Goal: Task Accomplishment & Management: Manage account settings

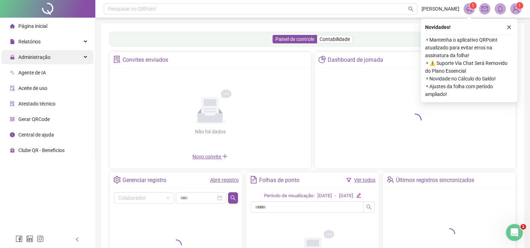
click at [33, 62] on span "Administração" at bounding box center [30, 57] width 41 height 14
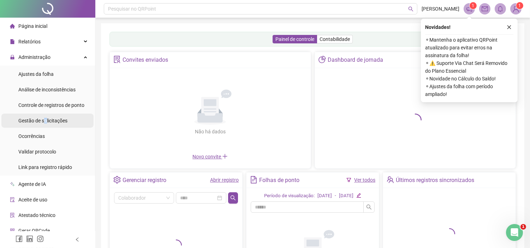
click at [47, 124] on span "Gestão de solicitações" at bounding box center [42, 121] width 49 height 6
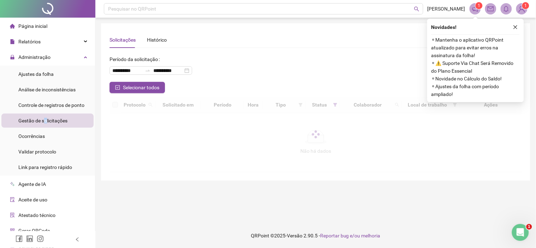
click at [516, 28] on icon "close" at bounding box center [515, 27] width 5 height 5
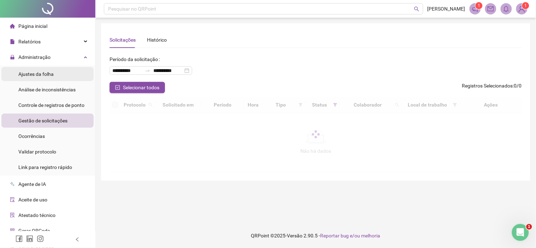
click at [24, 78] on div "Ajustes da folha" at bounding box center [35, 74] width 35 height 14
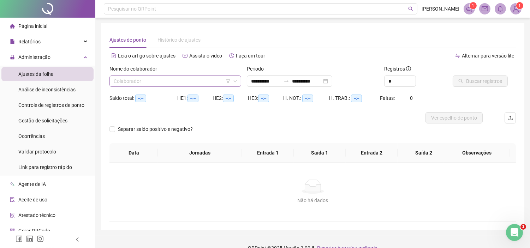
click at [119, 85] on input "search" at bounding box center [172, 81] width 117 height 11
click at [162, 80] on input "search" at bounding box center [172, 81] width 117 height 11
click at [321, 110] on div "H. NOT.: --:--" at bounding box center [306, 102] width 46 height 20
click at [139, 83] on input "search" at bounding box center [172, 81] width 117 height 11
click at [168, 174] on div "Não há dados Não há dados" at bounding box center [312, 192] width 406 height 59
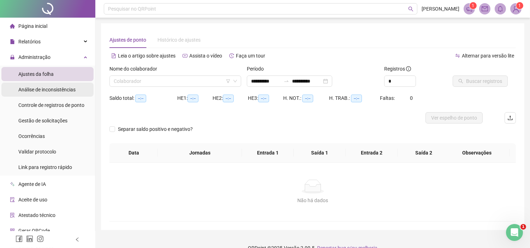
click at [28, 85] on div "Análise de inconsistências" at bounding box center [46, 90] width 57 height 14
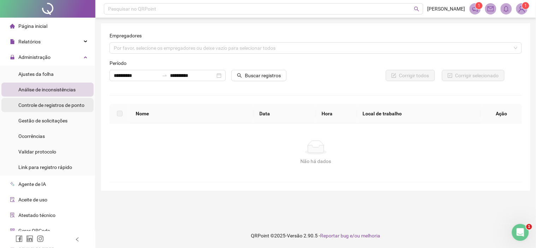
click at [24, 106] on span "Controle de registros de ponto" at bounding box center [51, 105] width 66 height 6
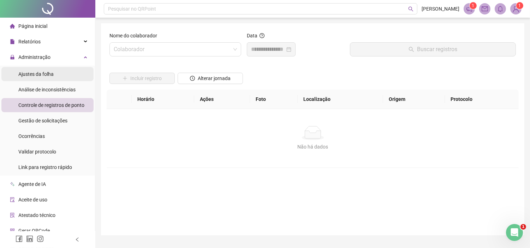
click at [34, 69] on div "Ajustes da folha" at bounding box center [35, 74] width 35 height 14
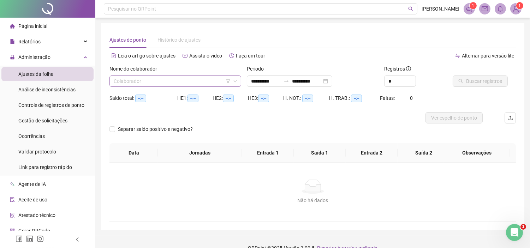
click at [153, 79] on input "search" at bounding box center [172, 81] width 117 height 11
type input "**********"
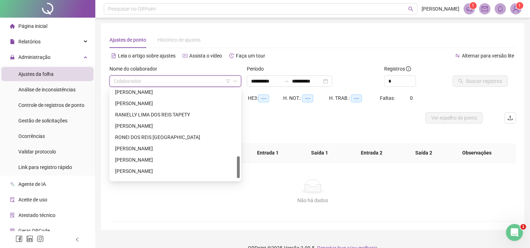
scroll to position [282, 0]
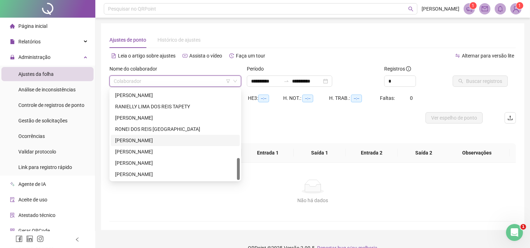
click at [124, 140] on div "[PERSON_NAME]" at bounding box center [175, 141] width 120 height 8
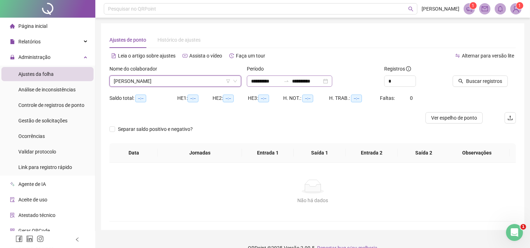
click at [251, 82] on div "**********" at bounding box center [289, 81] width 85 height 11
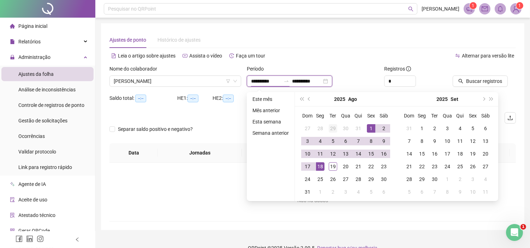
type input "**********"
click at [309, 97] on span "prev-year" at bounding box center [310, 99] width 4 height 4
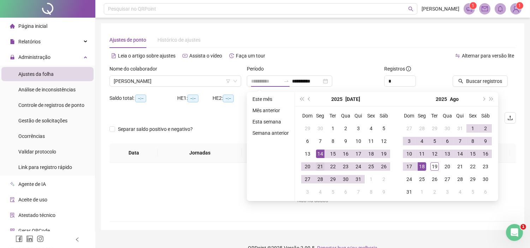
type input "**********"
click at [317, 168] on div "21" at bounding box center [320, 166] width 8 height 8
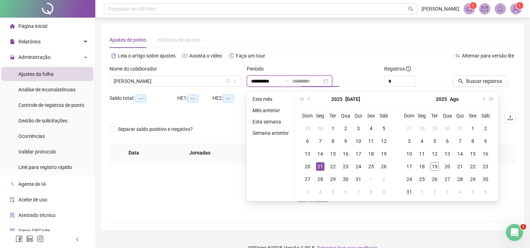
type input "**********"
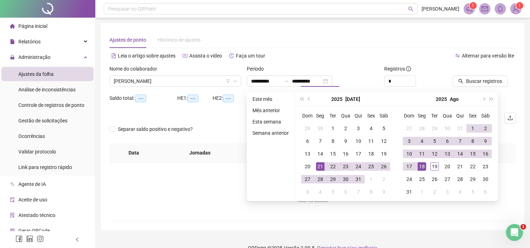
click at [437, 62] on div "Alternar para versão lite" at bounding box center [414, 59] width 203 height 11
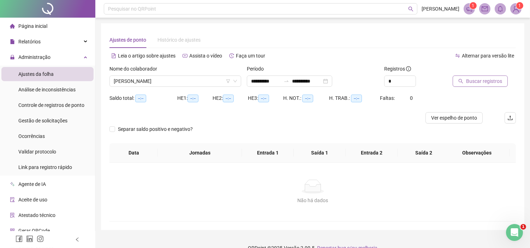
click at [478, 80] on span "Buscar registros" at bounding box center [484, 81] width 36 height 8
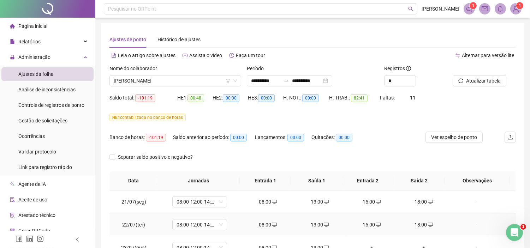
scroll to position [0, 0]
click at [433, 138] on span "Ver espelho de ponto" at bounding box center [454, 138] width 46 height 8
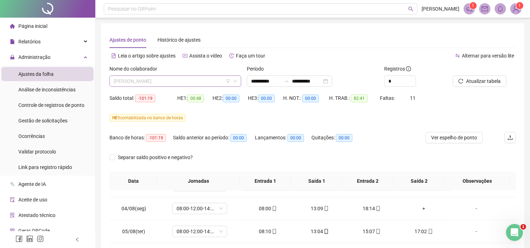
click at [166, 78] on span "[PERSON_NAME]" at bounding box center [175, 81] width 123 height 11
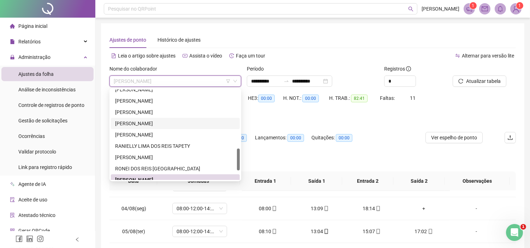
click at [128, 122] on div "[PERSON_NAME]" at bounding box center [175, 124] width 120 height 8
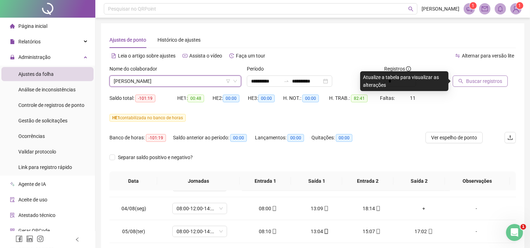
click at [476, 83] on span "Buscar registros" at bounding box center [484, 81] width 36 height 8
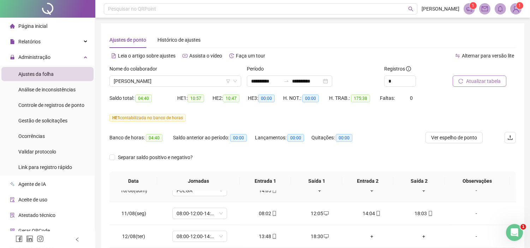
scroll to position [510, 0]
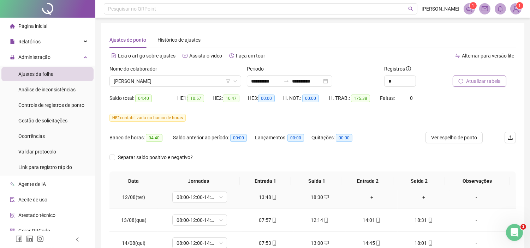
click at [471, 197] on div "-" at bounding box center [476, 197] width 42 height 8
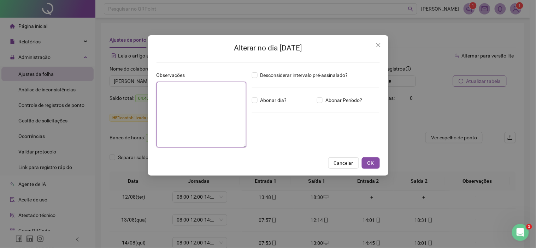
click at [210, 114] on textarea at bounding box center [201, 115] width 90 height 66
type textarea "**"
click at [370, 163] on span "OK" at bounding box center [370, 163] width 7 height 8
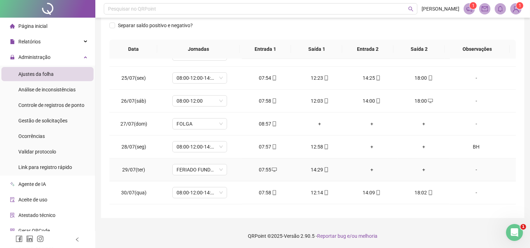
scroll to position [45, 0]
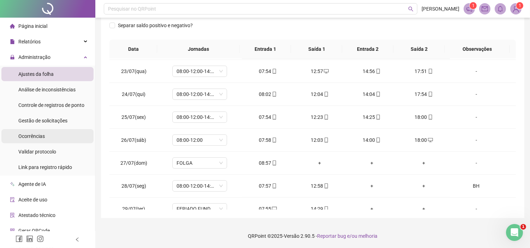
click at [29, 136] on span "Ocorrências" at bounding box center [31, 136] width 26 height 6
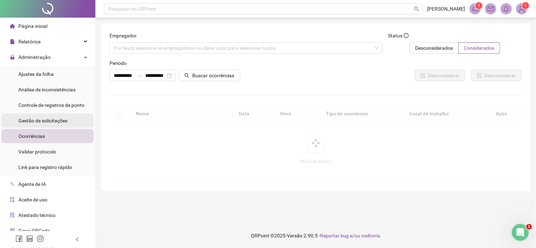
click at [31, 124] on div "Gestão de solicitações" at bounding box center [42, 121] width 49 height 14
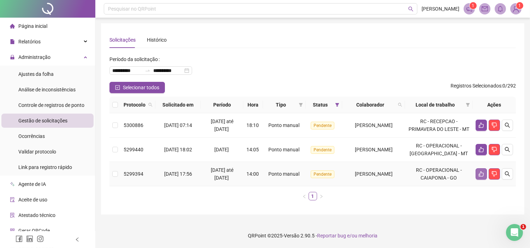
click at [484, 177] on icon "like" at bounding box center [481, 174] width 6 height 6
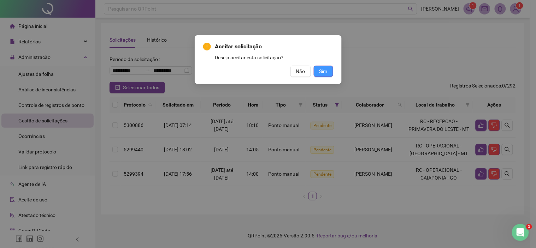
click at [325, 70] on span "Sim" at bounding box center [323, 71] width 8 height 8
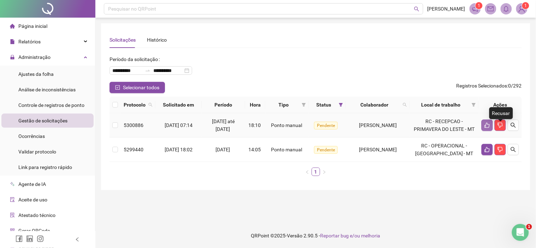
click at [483, 126] on button "button" at bounding box center [486, 125] width 11 height 11
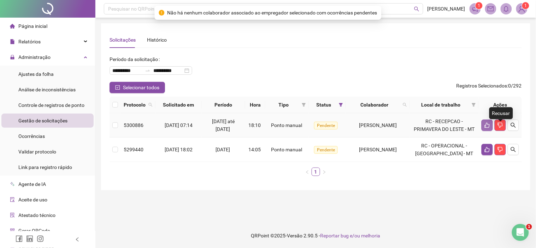
click at [486, 128] on icon "like" at bounding box center [487, 126] width 6 height 6
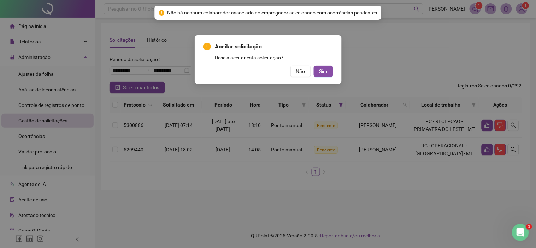
drag, startPoint x: 322, startPoint y: 71, endPoint x: 347, endPoint y: 83, distance: 27.5
click at [322, 71] on span "Sim" at bounding box center [323, 71] width 8 height 8
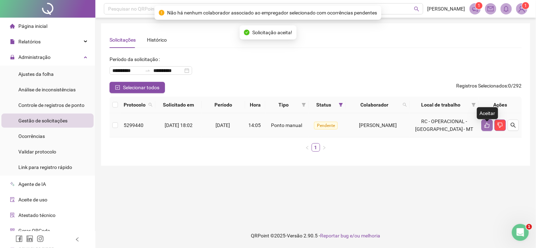
click at [486, 125] on button "button" at bounding box center [486, 125] width 11 height 11
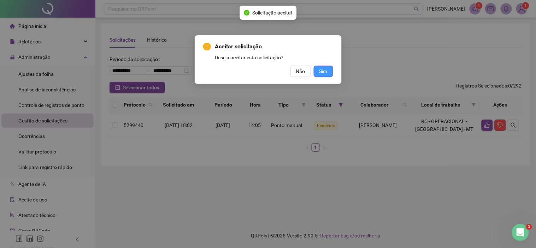
click at [326, 70] on span "Sim" at bounding box center [323, 71] width 8 height 8
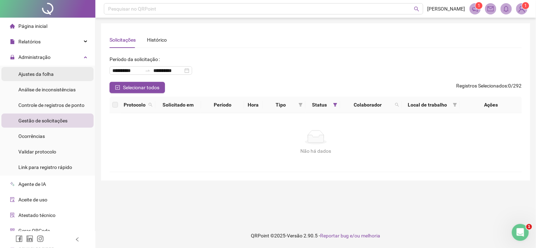
click at [36, 73] on span "Ajustes da folha" at bounding box center [35, 74] width 35 height 6
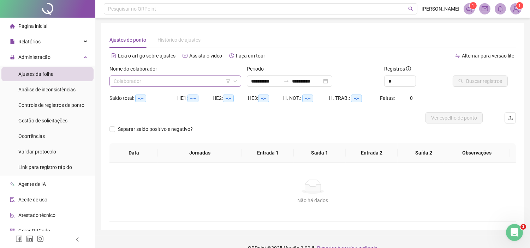
click at [123, 80] on input "search" at bounding box center [172, 81] width 117 height 11
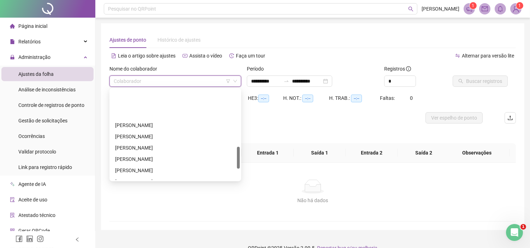
scroll to position [235, 0]
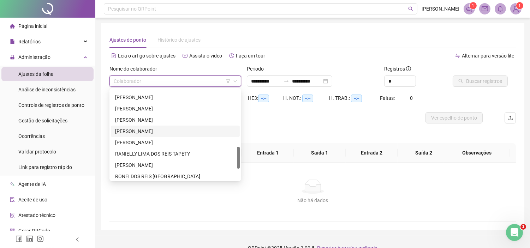
click at [139, 132] on div "[PERSON_NAME]" at bounding box center [175, 131] width 120 height 8
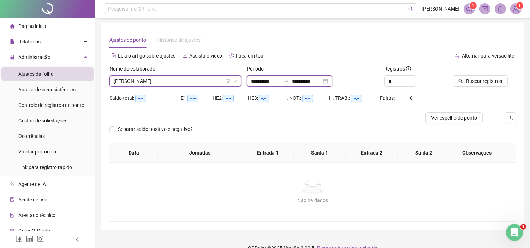
click at [257, 79] on input "**********" at bounding box center [266, 81] width 30 height 8
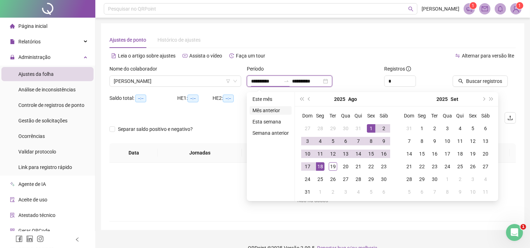
type input "**********"
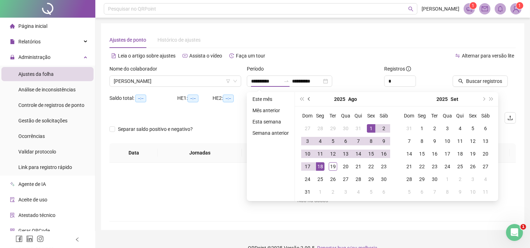
click at [306, 99] on button "prev-year" at bounding box center [309, 99] width 8 height 14
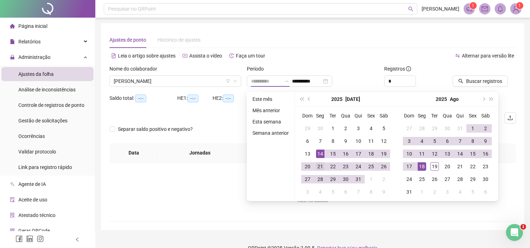
type input "**********"
click at [322, 167] on div "21" at bounding box center [320, 166] width 8 height 8
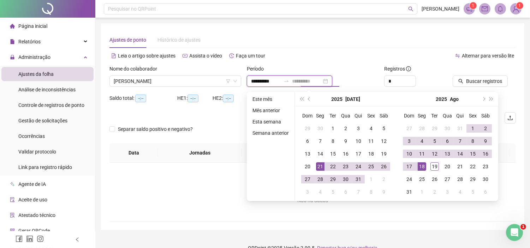
type input "**********"
click at [468, 82] on span "Buscar registros" at bounding box center [484, 81] width 36 height 8
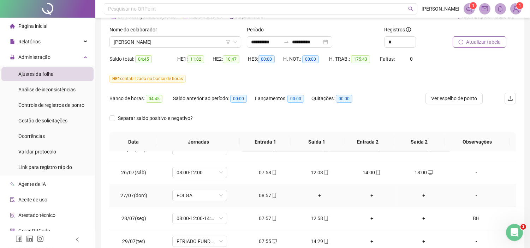
scroll to position [118, 0]
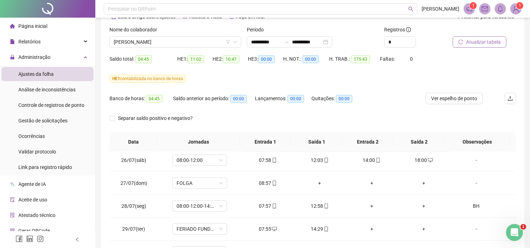
click at [479, 41] on span "Atualizar tabela" at bounding box center [483, 42] width 35 height 8
click at [33, 121] on span "Gestão de solicitações" at bounding box center [42, 121] width 49 height 6
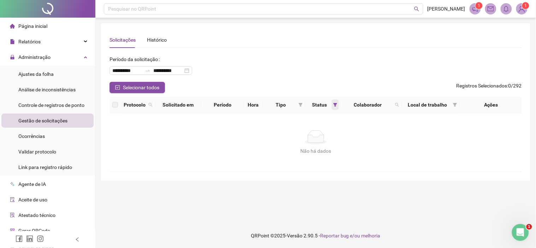
click at [336, 105] on span at bounding box center [334, 105] width 7 height 11
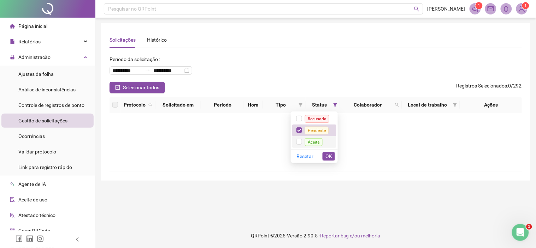
drag, startPoint x: 314, startPoint y: 140, endPoint x: 313, endPoint y: 149, distance: 9.2
click at [314, 141] on span "Aceita" at bounding box center [314, 142] width 18 height 8
click at [326, 159] on span "OK" at bounding box center [328, 157] width 7 height 8
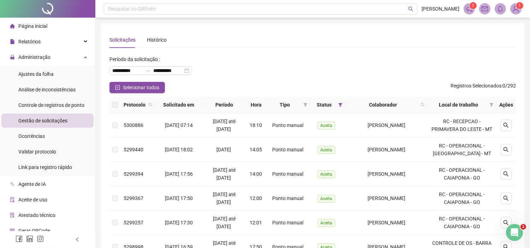
click at [113, 26] on div "**********" at bounding box center [312, 228] width 423 height 411
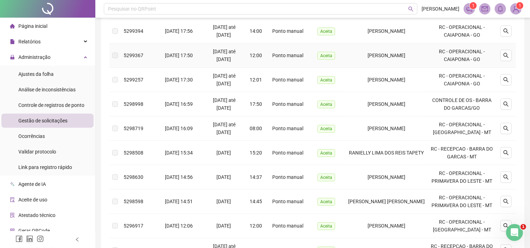
scroll to position [157, 0]
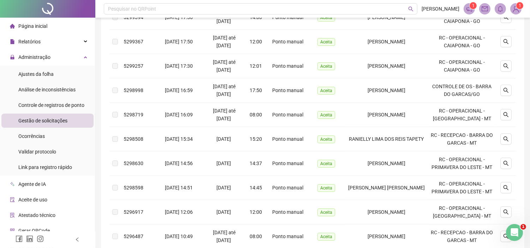
click at [71, 7] on div at bounding box center [47, 9] width 95 height 18
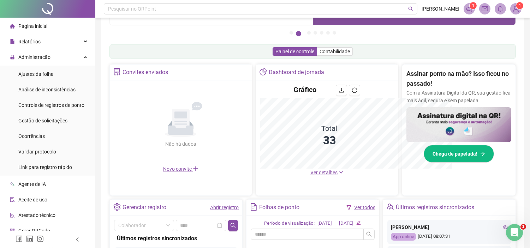
scroll to position [157, 0]
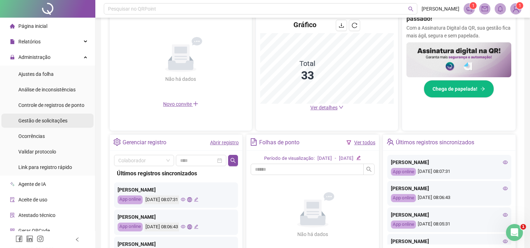
click at [31, 118] on span "Gestão de solicitações" at bounding box center [42, 121] width 49 height 6
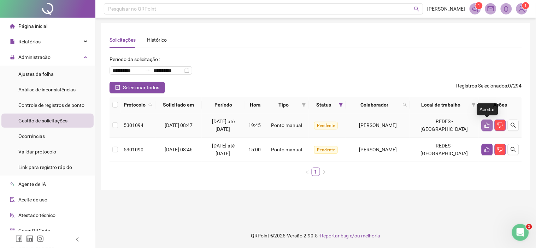
click at [490, 123] on button "button" at bounding box center [486, 125] width 11 height 11
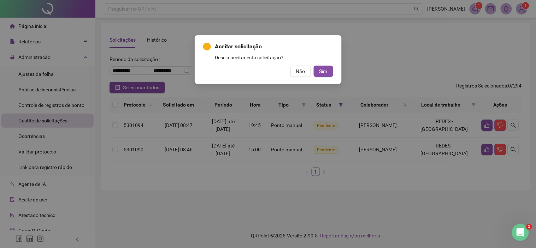
click at [336, 209] on div "Aceitar solicitação Deseja aceitar esta solicitação? Não Sim" at bounding box center [268, 124] width 536 height 248
drag, startPoint x: 299, startPoint y: 72, endPoint x: 297, endPoint y: 76, distance: 4.6
click at [299, 72] on span "Não" at bounding box center [300, 71] width 9 height 8
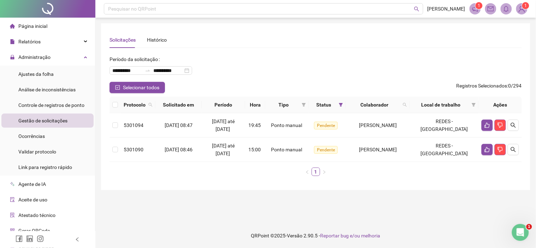
drag, startPoint x: 58, startPoint y: 34, endPoint x: 56, endPoint y: 18, distance: 15.6
click at [57, 33] on ul "Página inicial Relatórios Administração Ajustes da folha Análise de inconsistên…" at bounding box center [47, 144] width 95 height 253
click at [44, 74] on span "Ajustes da folha" at bounding box center [35, 74] width 35 height 6
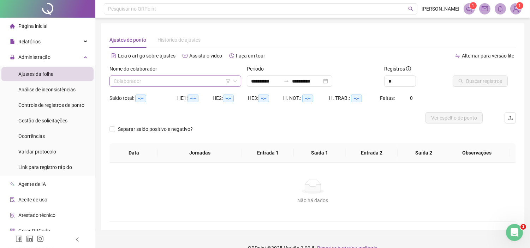
click at [124, 82] on input "search" at bounding box center [172, 81] width 117 height 11
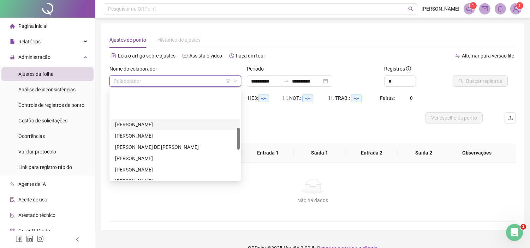
scroll to position [196, 0]
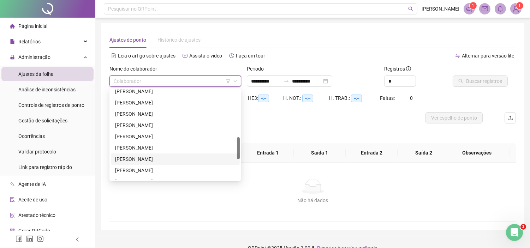
click at [131, 160] on div "[PERSON_NAME]" at bounding box center [175, 159] width 120 height 8
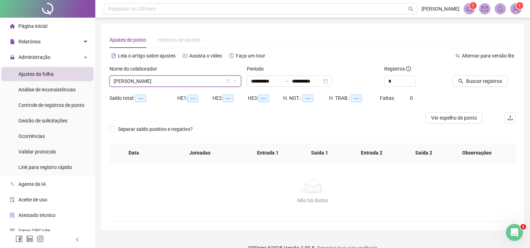
click at [143, 84] on span "[PERSON_NAME]" at bounding box center [175, 81] width 123 height 11
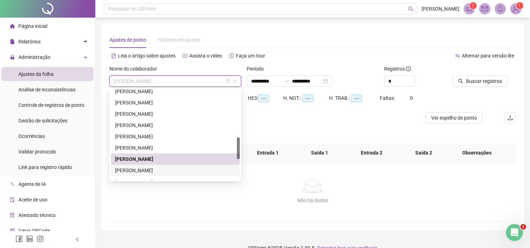
click at [125, 170] on div "[PERSON_NAME]" at bounding box center [175, 171] width 120 height 8
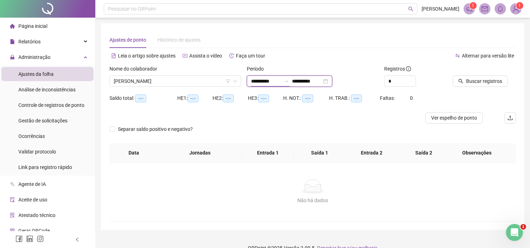
click at [251, 82] on input "**********" at bounding box center [266, 81] width 30 height 8
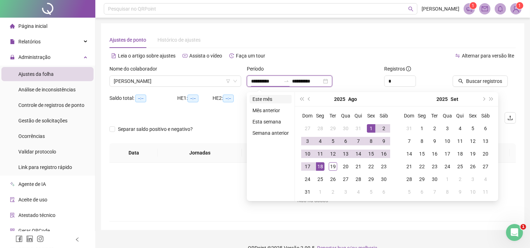
type input "**********"
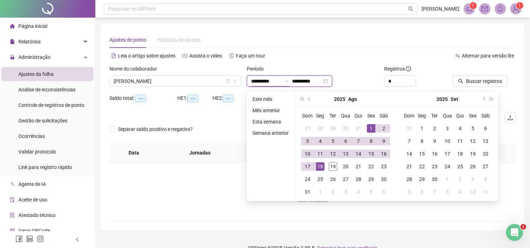
type input "**********"
click at [309, 100] on span "prev-year" at bounding box center [310, 99] width 4 height 4
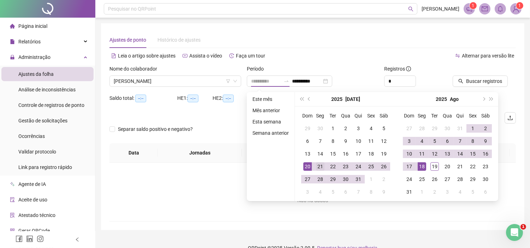
type input "**********"
click at [319, 168] on div "21" at bounding box center [320, 166] width 8 height 8
type input "**********"
type input "*"
click at [412, 78] on icon "up" at bounding box center [412, 79] width 2 height 2
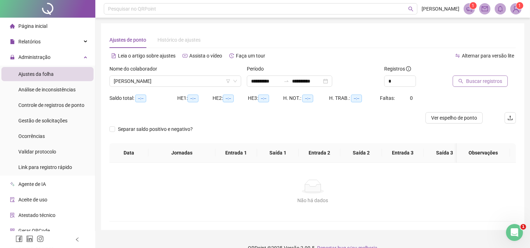
click at [472, 82] on span "Buscar registros" at bounding box center [484, 81] width 36 height 8
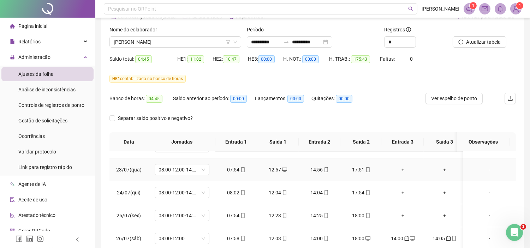
scroll to position [78, 0]
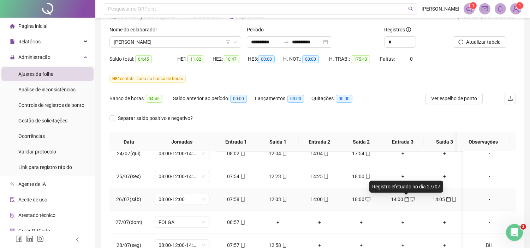
click at [404, 198] on icon "calendar" at bounding box center [406, 199] width 5 height 5
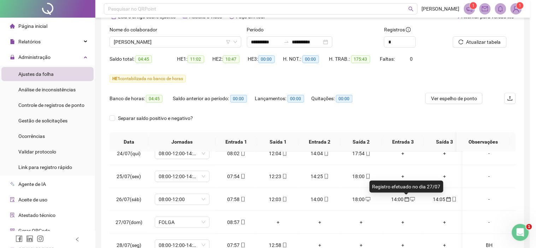
type input "**********"
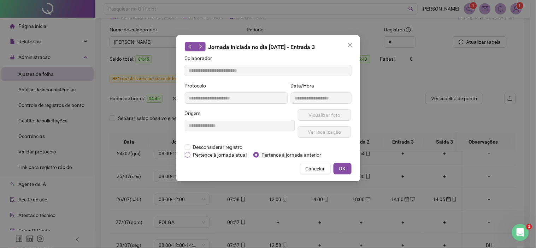
click at [197, 155] on span "Pertence à jornada atual" at bounding box center [219, 155] width 59 height 8
click at [346, 168] on button "OK" at bounding box center [342, 168] width 18 height 11
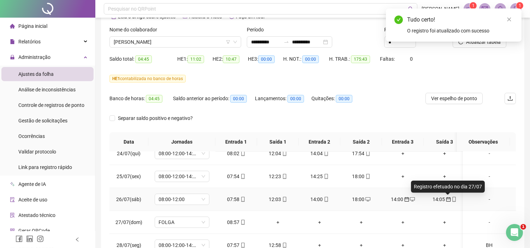
click at [446, 199] on icon "calendar" at bounding box center [448, 199] width 5 height 5
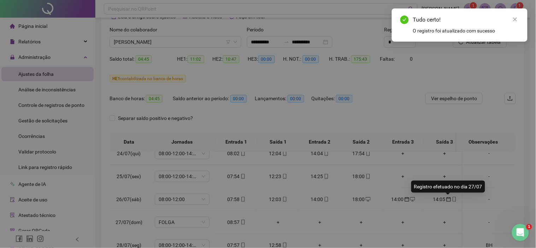
type input "**********"
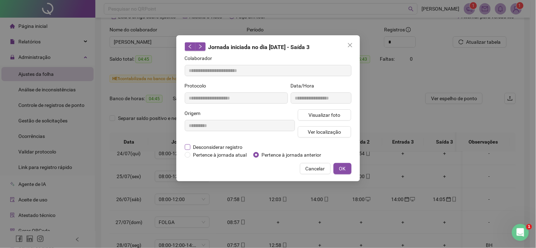
click at [226, 145] on span "Desconsiderar registro" at bounding box center [217, 147] width 55 height 8
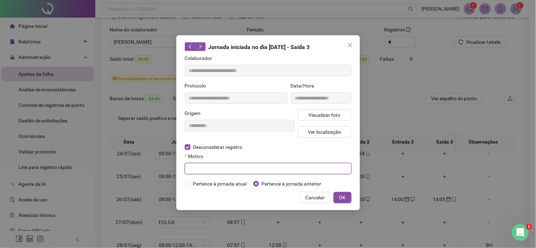
click at [198, 171] on input "text" at bounding box center [268, 168] width 167 height 11
type input "******"
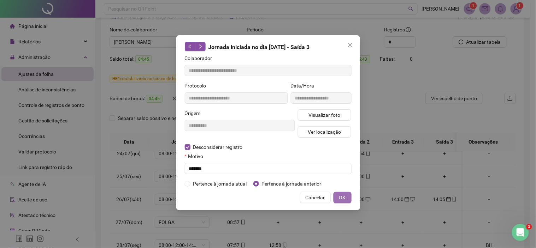
click at [341, 195] on span "OK" at bounding box center [342, 198] width 7 height 8
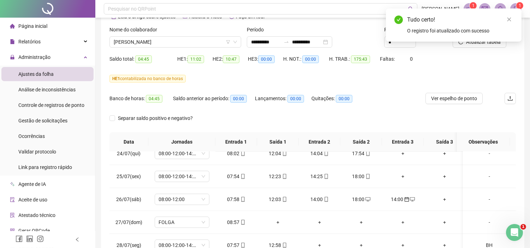
scroll to position [0, 0]
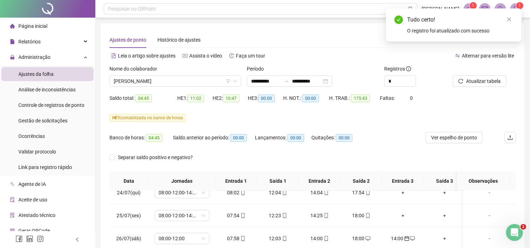
drag, startPoint x: 506, startPoint y: 23, endPoint x: 505, endPoint y: 26, distance: 3.9
click at [506, 23] on link "Close" at bounding box center [509, 20] width 8 height 8
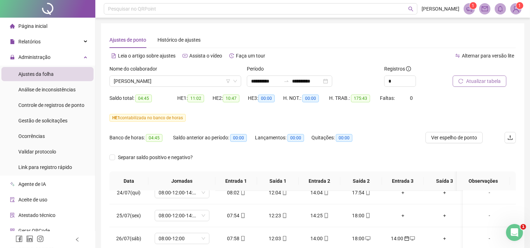
click at [485, 79] on span "Atualizar tabela" at bounding box center [483, 81] width 35 height 8
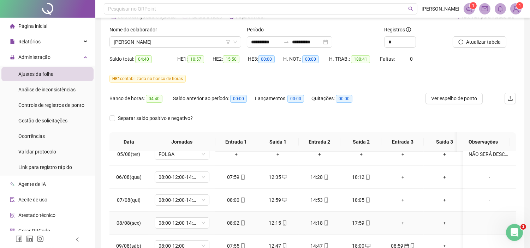
scroll to position [392, 0]
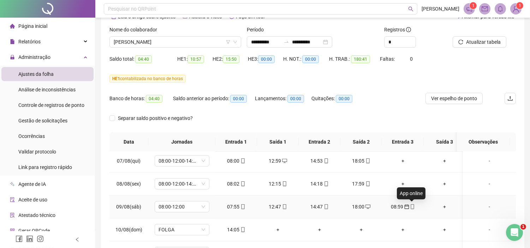
click at [411, 207] on icon "mobile" at bounding box center [412, 206] width 3 height 5
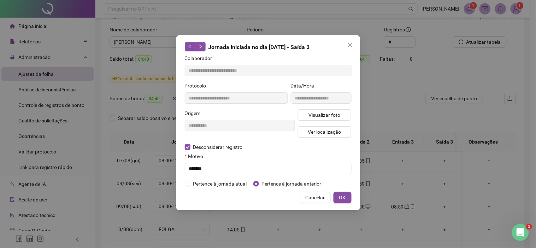
type input "**********"
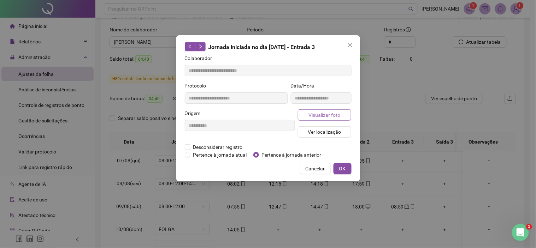
click at [321, 115] on span "Visualizar foto" at bounding box center [324, 115] width 32 height 8
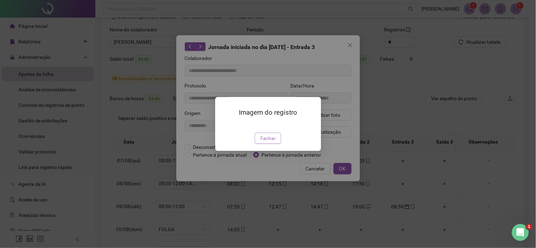
click at [268, 142] on span "Fechar" at bounding box center [267, 139] width 15 height 8
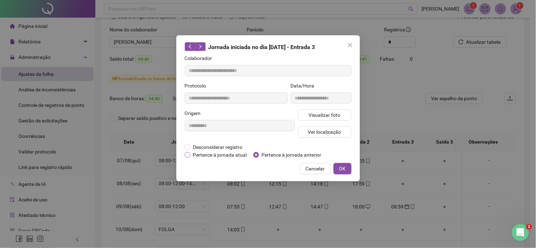
drag, startPoint x: 217, startPoint y: 154, endPoint x: 222, endPoint y: 155, distance: 4.6
click at [218, 154] on span "Pertence à jornada atual" at bounding box center [219, 155] width 59 height 8
click at [191, 153] on span "Pertence à jornada atual" at bounding box center [219, 155] width 59 height 8
click at [339, 165] on span "OK" at bounding box center [342, 169] width 7 height 8
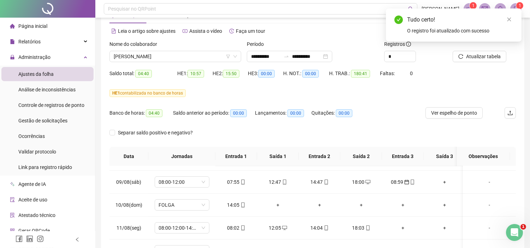
scroll to position [0, 0]
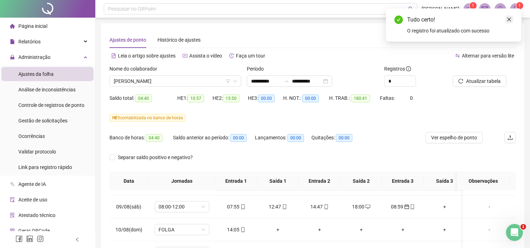
click at [509, 19] on icon "close" at bounding box center [509, 20] width 4 height 4
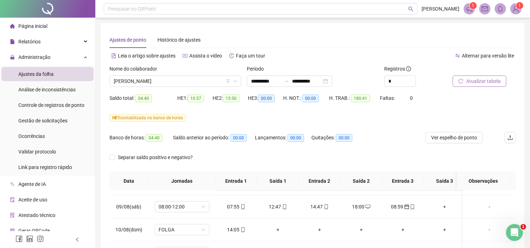
click at [471, 81] on span "Atualizar tabela" at bounding box center [483, 81] width 35 height 8
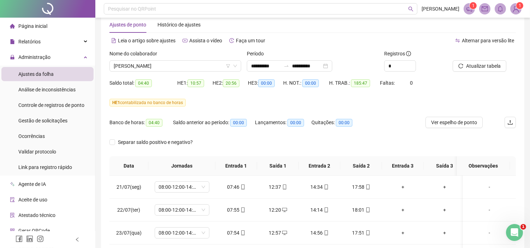
scroll to position [14, 0]
click at [447, 121] on span "Ver espelho de ponto" at bounding box center [454, 123] width 46 height 8
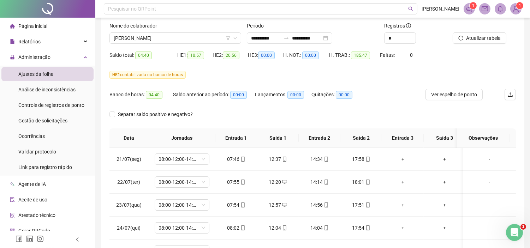
scroll to position [54, 0]
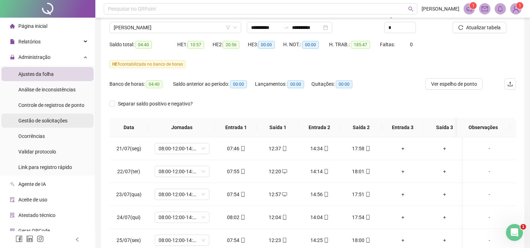
click at [44, 122] on span "Gestão de solicitações" at bounding box center [42, 121] width 49 height 6
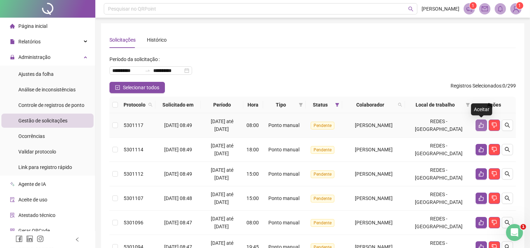
click at [481, 124] on icon "like" at bounding box center [481, 126] width 6 height 6
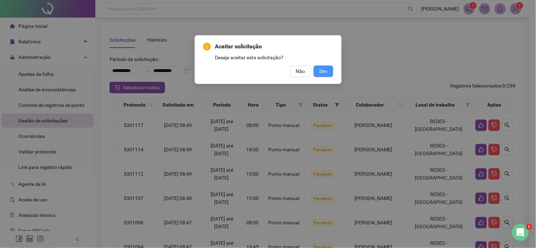
drag, startPoint x: 318, startPoint y: 68, endPoint x: 325, endPoint y: 71, distance: 6.8
click at [319, 68] on button "Sim" at bounding box center [322, 71] width 19 height 11
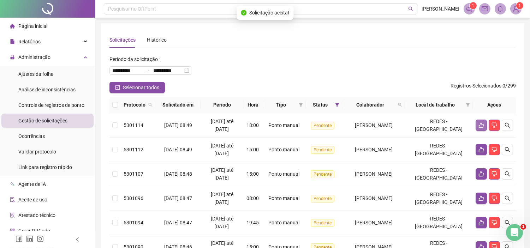
click at [478, 126] on icon "like" at bounding box center [481, 126] width 6 height 6
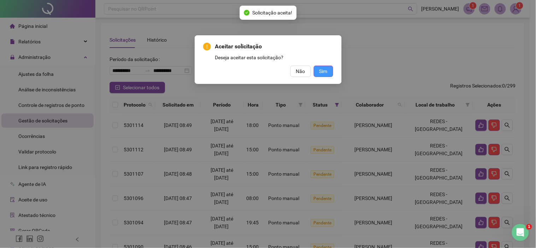
click at [327, 73] on span "Sim" at bounding box center [323, 71] width 8 height 8
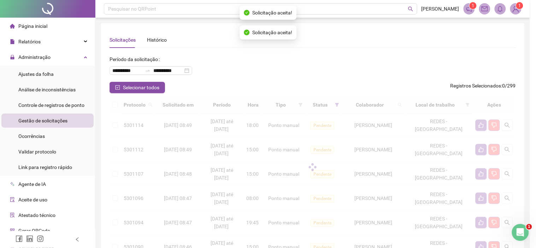
click at [329, 69] on div "Aceitar solicitação Deseja aceitar esta solicitação? Não Sim" at bounding box center [268, 124] width 536 height 248
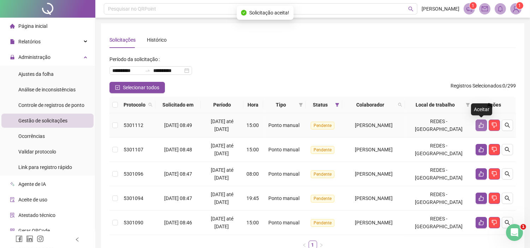
click at [482, 126] on icon "like" at bounding box center [481, 126] width 6 height 6
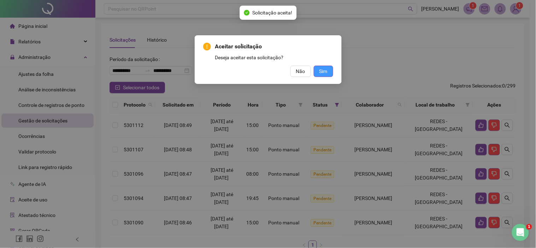
click at [326, 72] on button "Sim" at bounding box center [322, 71] width 19 height 11
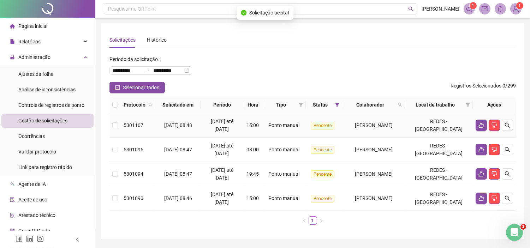
click at [475, 126] on td at bounding box center [494, 125] width 43 height 24
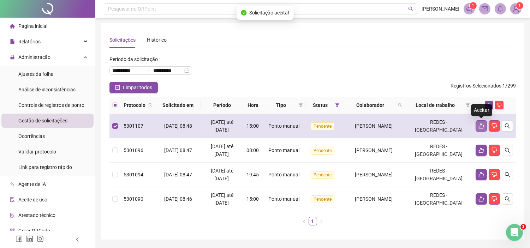
click at [484, 123] on button "button" at bounding box center [481, 125] width 11 height 11
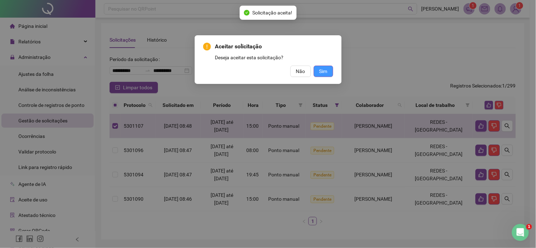
click at [321, 66] on button "Sim" at bounding box center [322, 71] width 19 height 11
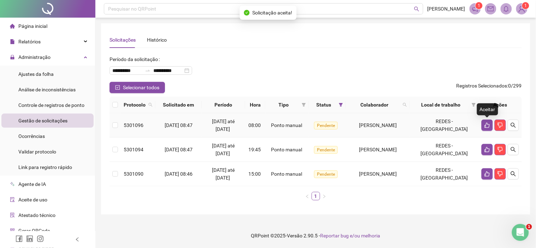
click at [481, 125] on td at bounding box center [499, 125] width 43 height 24
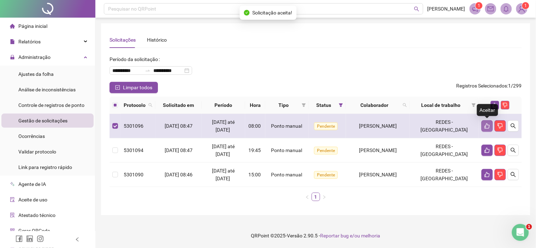
click at [486, 126] on icon "like" at bounding box center [487, 126] width 6 height 6
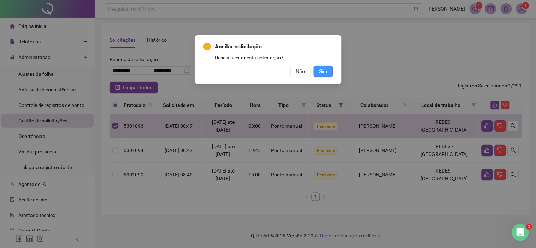
click at [325, 71] on span "Sim" at bounding box center [323, 71] width 8 height 8
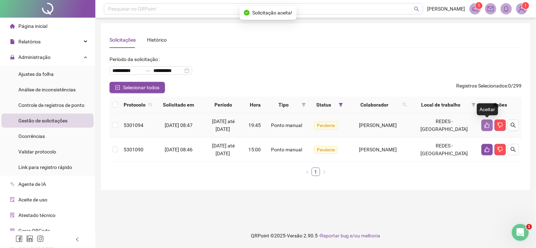
click at [485, 126] on icon "like" at bounding box center [487, 126] width 6 height 6
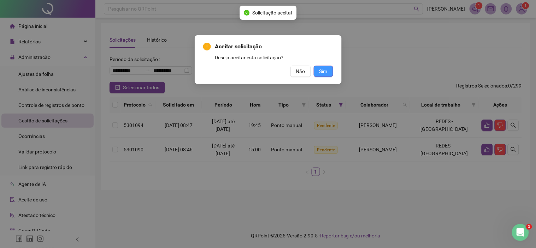
drag, startPoint x: 315, startPoint y: 73, endPoint x: 321, endPoint y: 73, distance: 6.0
click at [316, 73] on button "Sim" at bounding box center [322, 71] width 19 height 11
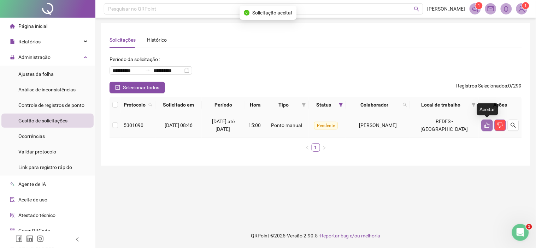
click at [488, 126] on icon "like" at bounding box center [487, 126] width 6 height 6
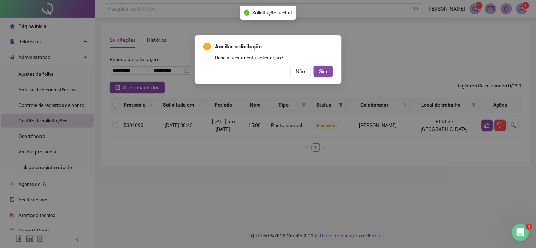
click at [322, 78] on div "Aceitar solicitação Deseja aceitar esta solicitação? Não Sim" at bounding box center [268, 59] width 147 height 49
click at [321, 72] on span "Sim" at bounding box center [323, 71] width 8 height 8
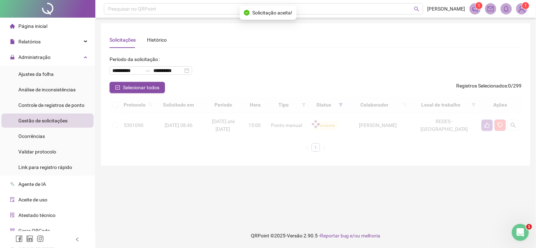
click at [327, 68] on div "Aceitar solicitação Deseja aceitar esta solicitação? Não Sim" at bounding box center [268, 124] width 536 height 248
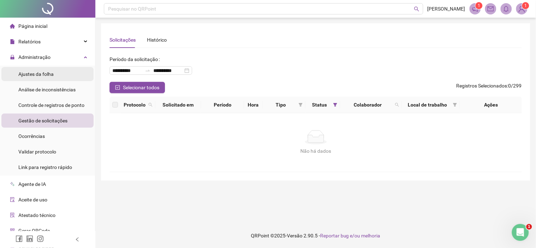
click at [44, 80] on div "Ajustes da folha" at bounding box center [35, 74] width 35 height 14
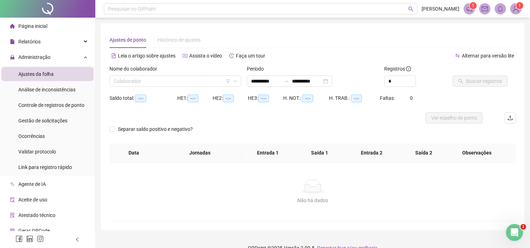
type input "**********"
click at [117, 82] on input "search" at bounding box center [172, 81] width 117 height 11
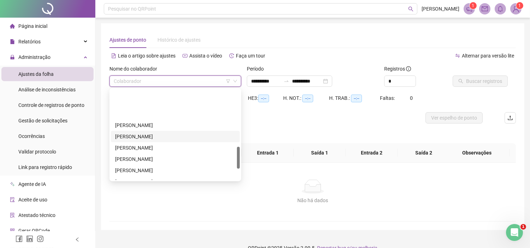
scroll to position [235, 0]
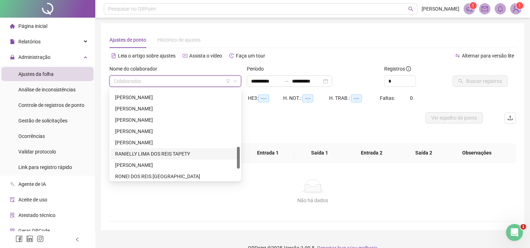
click at [135, 153] on div "RANIELLY LIMA DOS REIS TAPETY" at bounding box center [175, 154] width 120 height 8
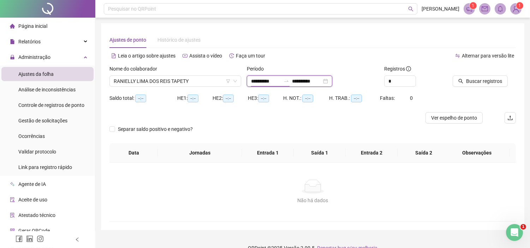
click at [257, 79] on input "**********" at bounding box center [266, 81] width 30 height 8
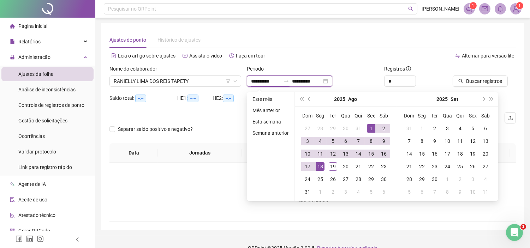
type input "**********"
click at [307, 92] on button "prev-year" at bounding box center [309, 99] width 8 height 14
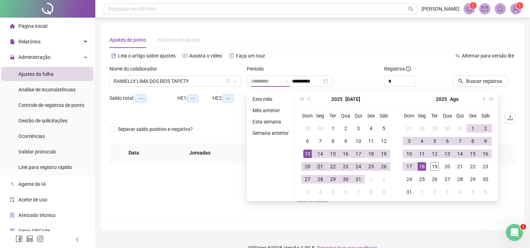
type input "**********"
click at [318, 165] on div "21" at bounding box center [320, 166] width 8 height 8
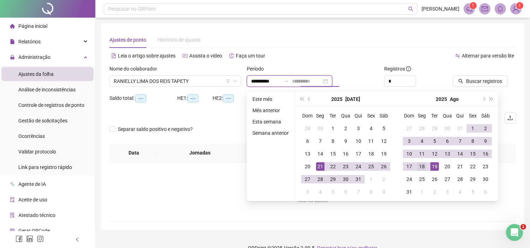
type input "**********"
click at [422, 166] on div "18" at bounding box center [422, 166] width 8 height 8
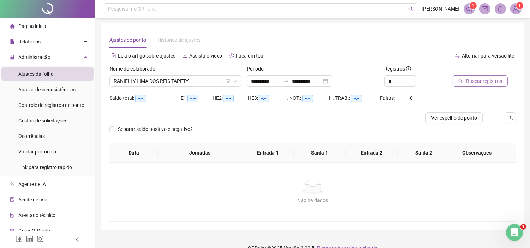
click at [473, 76] on button "Buscar registros" at bounding box center [480, 81] width 55 height 11
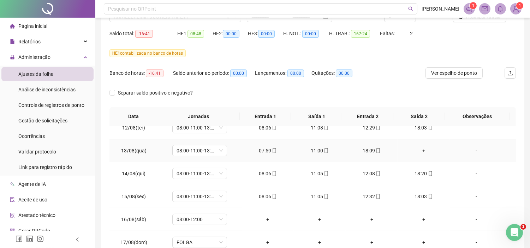
scroll to position [78, 0]
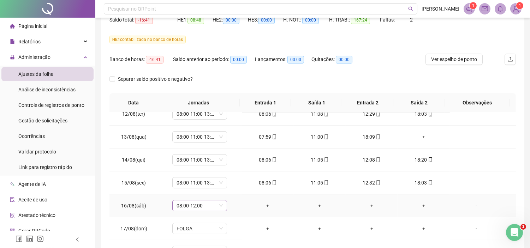
click at [219, 203] on span "08:00-12:00" at bounding box center [200, 206] width 46 height 11
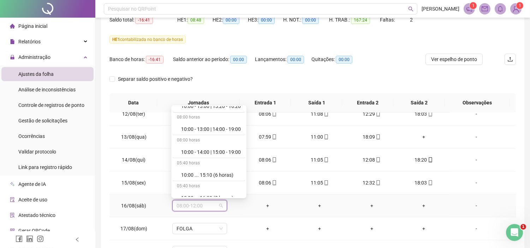
scroll to position [4206, 0]
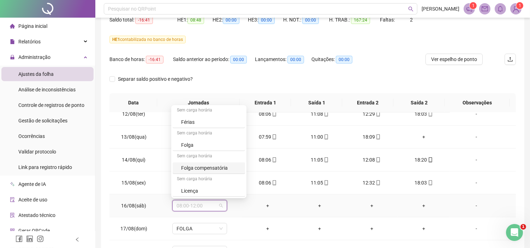
click at [205, 168] on div "Folga compensatória" at bounding box center [211, 168] width 60 height 8
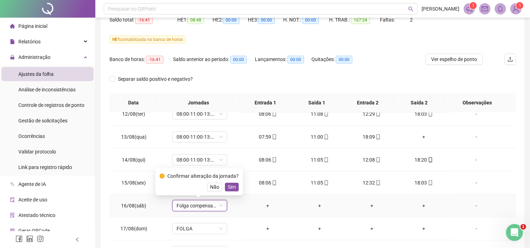
click at [231, 185] on span "Sim" at bounding box center [232, 187] width 8 height 8
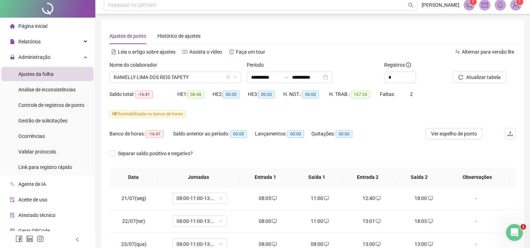
scroll to position [0, 0]
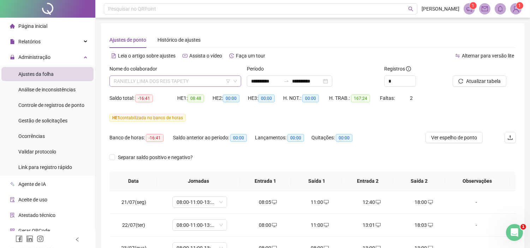
click at [166, 79] on span "RANIELLY LIMA DOS REIS TAPETY" at bounding box center [175, 81] width 123 height 11
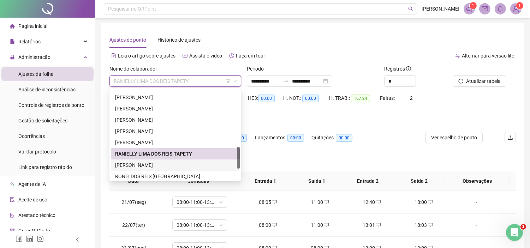
click at [140, 162] on div "[PERSON_NAME]" at bounding box center [175, 165] width 120 height 8
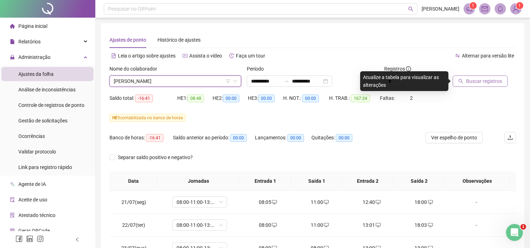
click at [474, 80] on span "Buscar registros" at bounding box center [484, 81] width 36 height 8
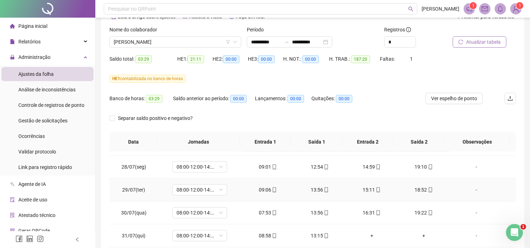
scroll to position [196, 0]
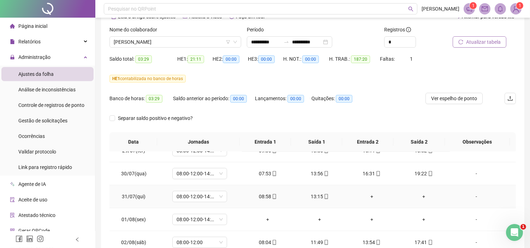
click at [467, 195] on div "-" at bounding box center [476, 197] width 42 height 8
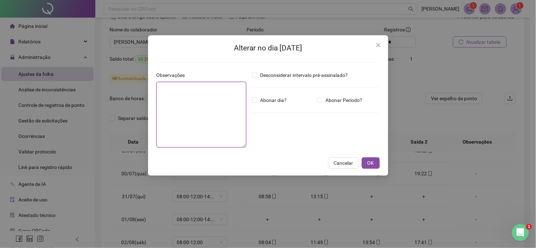
click at [183, 110] on textarea at bounding box center [201, 115] width 90 height 66
type textarea "*"
type textarea "**"
click at [371, 164] on span "OK" at bounding box center [370, 163] width 7 height 8
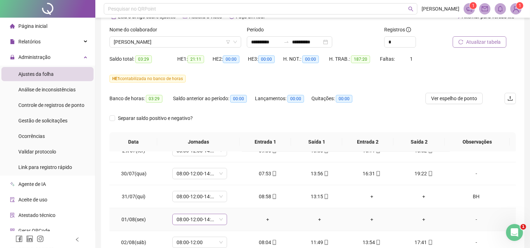
click at [219, 221] on span "08:00-12:00-14:00-18:00" at bounding box center [200, 219] width 46 height 11
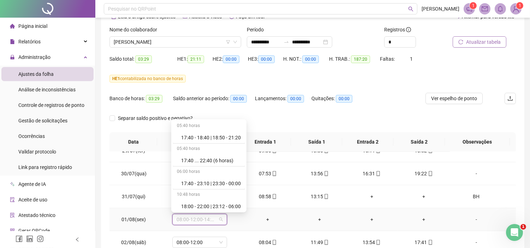
scroll to position [4206, 0]
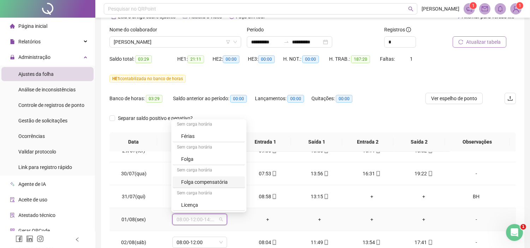
click at [225, 179] on div "Folga compensatória" at bounding box center [211, 182] width 60 height 8
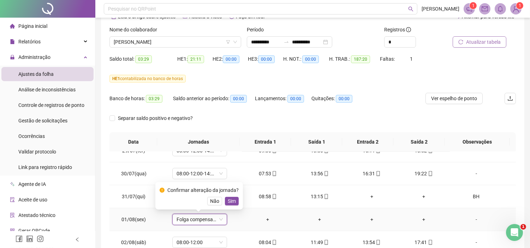
click at [228, 199] on span "Sim" at bounding box center [232, 201] width 8 height 8
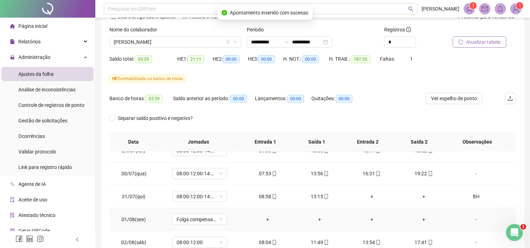
click at [469, 218] on div "-" at bounding box center [476, 220] width 42 height 8
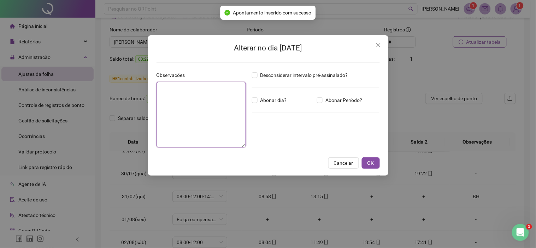
click at [225, 115] on textarea at bounding box center [201, 115] width 90 height 66
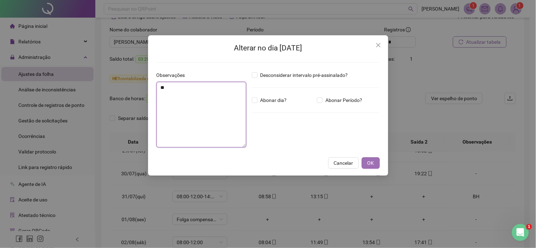
type textarea "**"
click at [377, 161] on button "OK" at bounding box center [371, 162] width 18 height 11
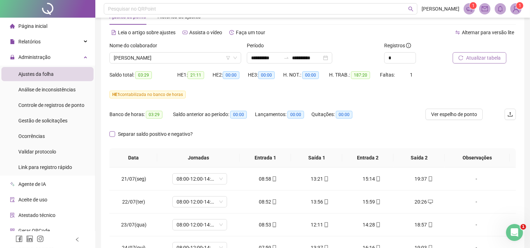
scroll to position [14, 0]
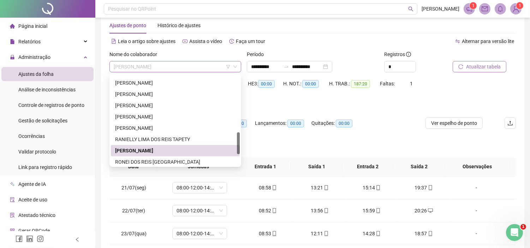
click at [185, 66] on span "[PERSON_NAME]" at bounding box center [175, 66] width 123 height 11
drag, startPoint x: 316, startPoint y: 148, endPoint x: 321, endPoint y: 147, distance: 5.1
click at [318, 148] on div "Separar saldo positivo e negativo?" at bounding box center [312, 147] width 406 height 20
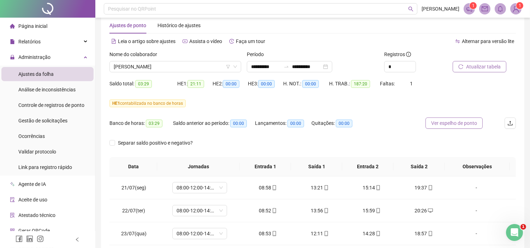
click at [442, 122] on span "Ver espelho de ponto" at bounding box center [454, 123] width 46 height 8
click at [131, 61] on span "[PERSON_NAME]" at bounding box center [175, 66] width 123 height 11
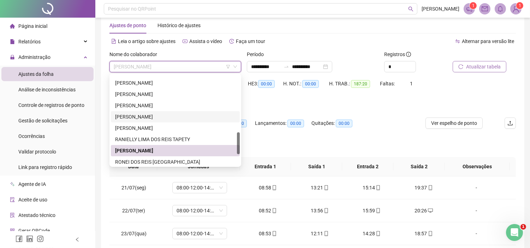
drag, startPoint x: 135, startPoint y: 118, endPoint x: 265, endPoint y: 84, distance: 134.8
click at [135, 118] on div "[PERSON_NAME]" at bounding box center [175, 117] width 120 height 8
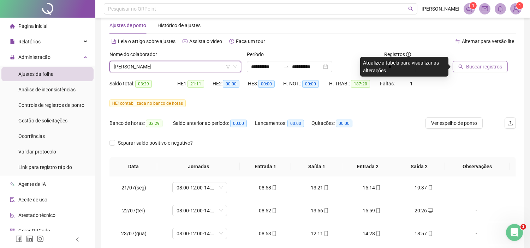
click at [463, 66] on icon "search" at bounding box center [460, 66] width 5 height 5
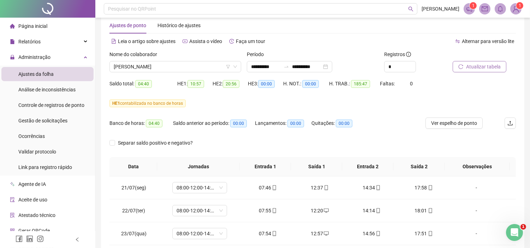
click at [192, 60] on div "Nome do colaborador" at bounding box center [175, 55] width 132 height 11
click at [190, 68] on span "[PERSON_NAME]" at bounding box center [175, 66] width 123 height 11
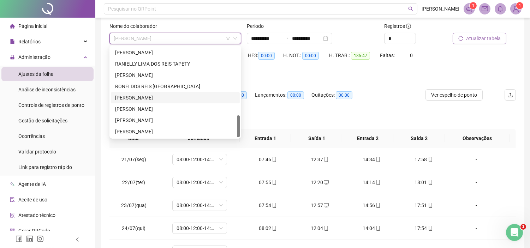
scroll to position [54, 0]
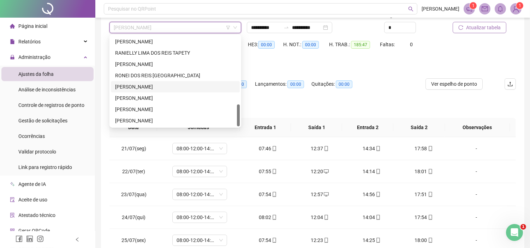
click at [124, 88] on div "[PERSON_NAME]" at bounding box center [175, 87] width 120 height 8
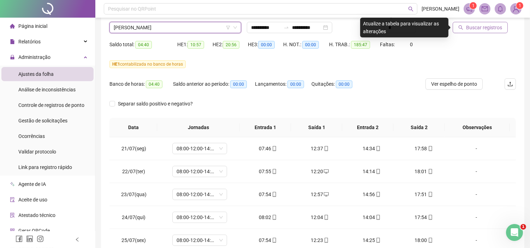
click at [479, 26] on span "Buscar registros" at bounding box center [484, 28] width 36 height 8
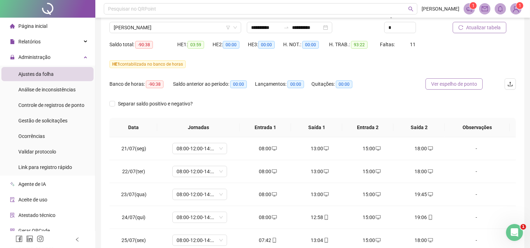
click at [439, 80] on span "Ver espelho de ponto" at bounding box center [454, 84] width 46 height 8
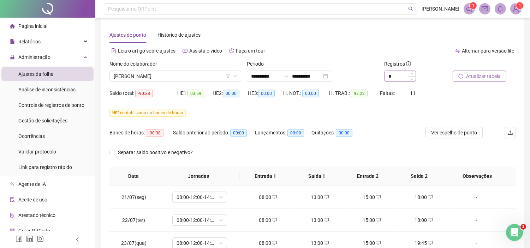
scroll to position [0, 0]
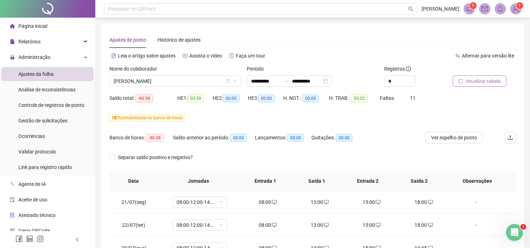
click at [490, 80] on span "Atualizar tabela" at bounding box center [483, 81] width 35 height 8
click at [449, 133] on button "Ver espelho de ponto" at bounding box center [453, 137] width 57 height 11
click at [140, 83] on span "[PERSON_NAME]" at bounding box center [175, 81] width 123 height 11
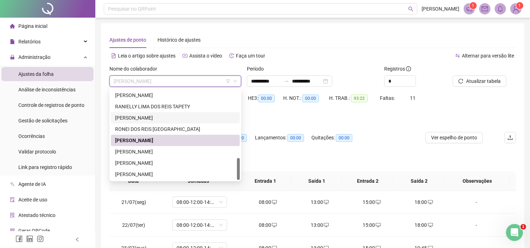
click at [139, 118] on div "[PERSON_NAME]" at bounding box center [175, 118] width 120 height 8
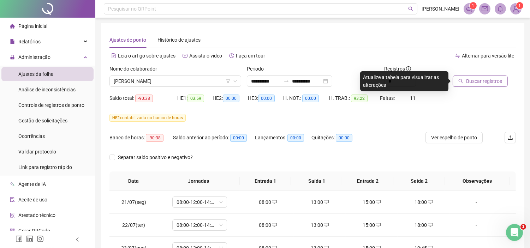
click at [474, 80] on span "Buscar registros" at bounding box center [484, 81] width 36 height 8
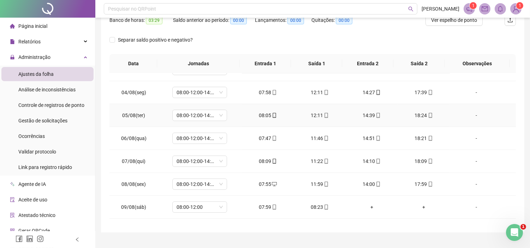
scroll to position [353, 0]
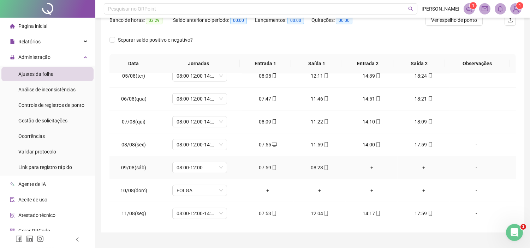
click at [469, 169] on div "-" at bounding box center [476, 168] width 42 height 8
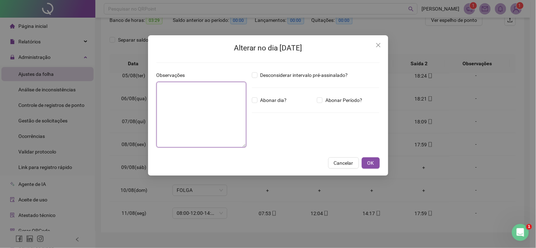
click at [223, 115] on textarea at bounding box center [201, 115] width 90 height 66
type textarea "**"
click at [370, 161] on span "OK" at bounding box center [370, 163] width 7 height 8
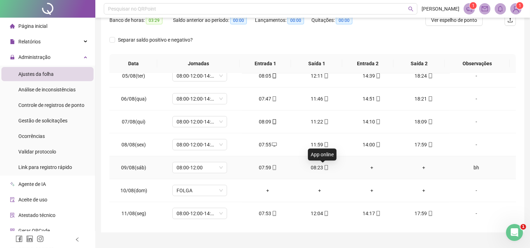
click at [324, 167] on icon "mobile" at bounding box center [326, 167] width 5 height 5
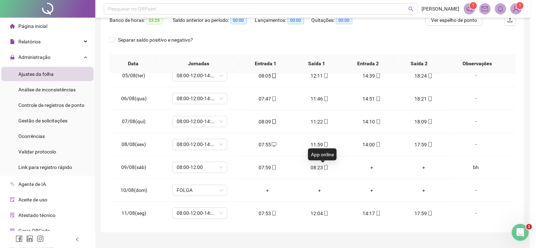
type input "**********"
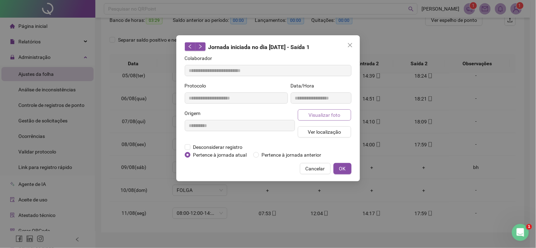
click at [315, 119] on button "Visualizar foto" at bounding box center [325, 114] width 54 height 11
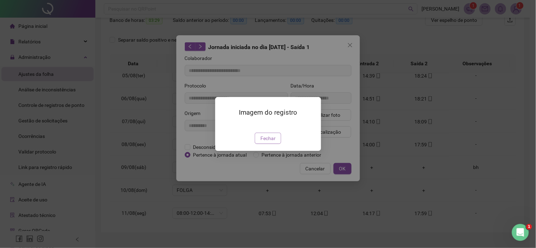
click at [264, 142] on span "Fechar" at bounding box center [267, 139] width 15 height 8
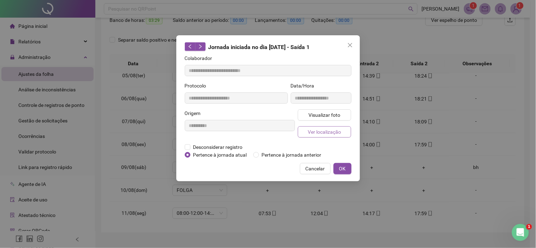
click at [310, 132] on span "Ver localização" at bounding box center [323, 132] width 33 height 8
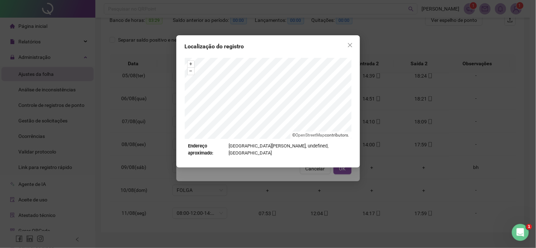
click at [347, 50] on button "Close" at bounding box center [349, 45] width 11 height 11
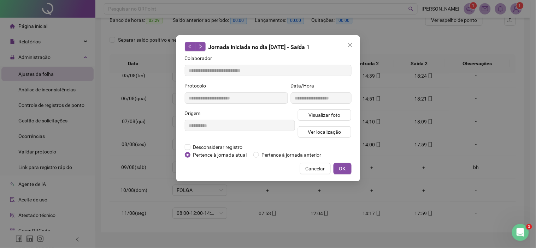
drag, startPoint x: 338, startPoint y: 172, endPoint x: 304, endPoint y: 175, distance: 34.1
click at [337, 172] on button "OK" at bounding box center [342, 168] width 18 height 11
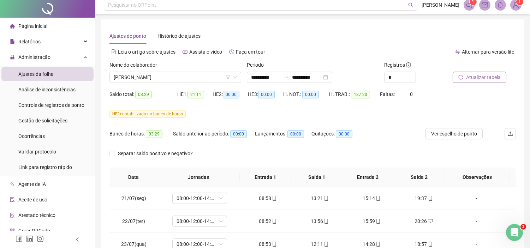
scroll to position [0, 0]
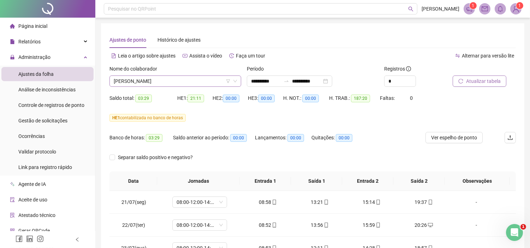
click at [131, 79] on span "[PERSON_NAME]" at bounding box center [175, 81] width 123 height 11
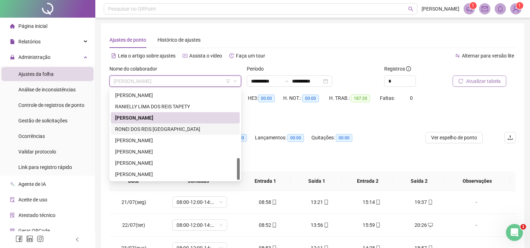
drag, startPoint x: 132, startPoint y: 129, endPoint x: 216, endPoint y: 116, distance: 85.7
click at [131, 129] on div "RONEI DOS REIS [GEOGRAPHIC_DATA]" at bounding box center [175, 129] width 120 height 8
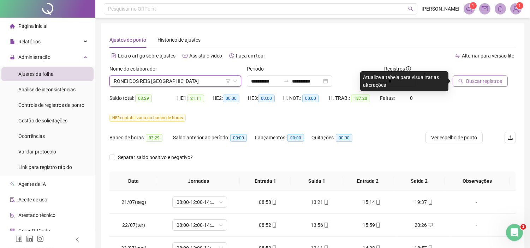
click at [470, 85] on button "Buscar registros" at bounding box center [480, 81] width 55 height 11
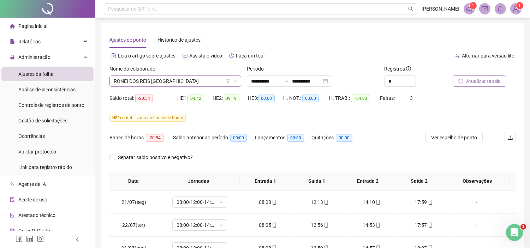
click at [156, 82] on span "RONEI DOS REIS [GEOGRAPHIC_DATA]" at bounding box center [175, 81] width 123 height 11
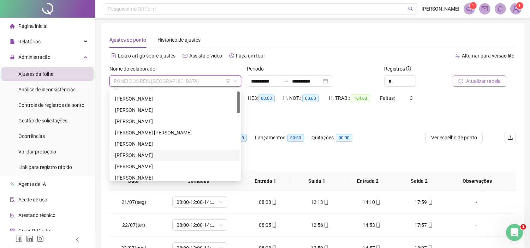
scroll to position [47, 0]
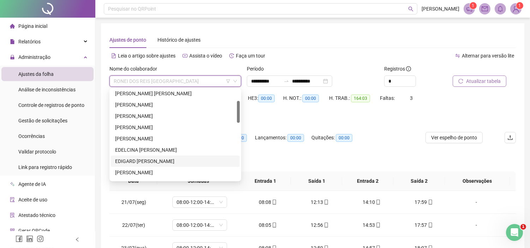
drag, startPoint x: 125, startPoint y: 162, endPoint x: 251, endPoint y: 136, distance: 129.3
click at [125, 162] on div "EDIGARD [PERSON_NAME]" at bounding box center [175, 161] width 120 height 8
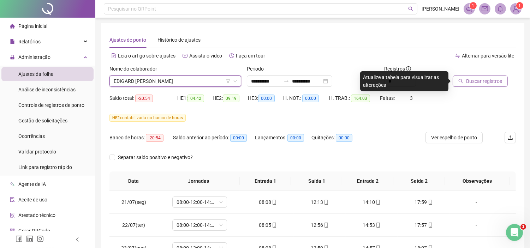
click at [495, 83] on span "Buscar registros" at bounding box center [484, 81] width 36 height 8
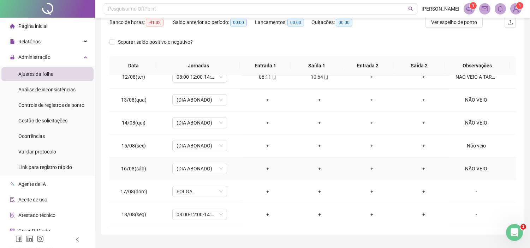
scroll to position [132, 0]
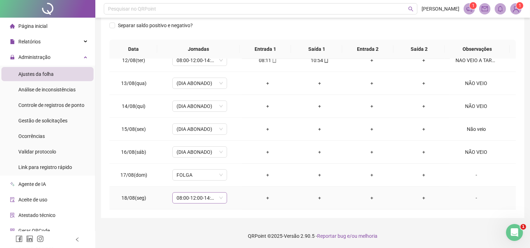
click at [220, 199] on span "08:00-12:00-14:00-18:00" at bounding box center [200, 198] width 46 height 11
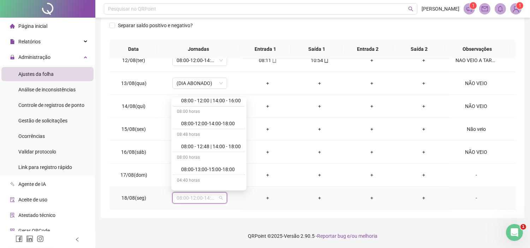
scroll to position [1735, 0]
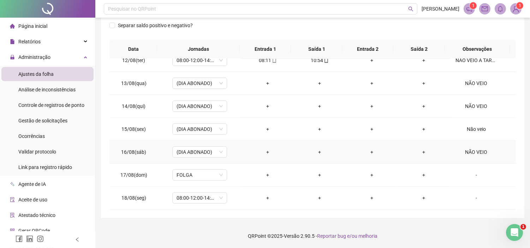
drag, startPoint x: 275, startPoint y: 141, endPoint x: 287, endPoint y: 150, distance: 15.1
click at [275, 141] on td "+" at bounding box center [268, 152] width 52 height 23
click at [472, 197] on div "-" at bounding box center [476, 198] width 42 height 8
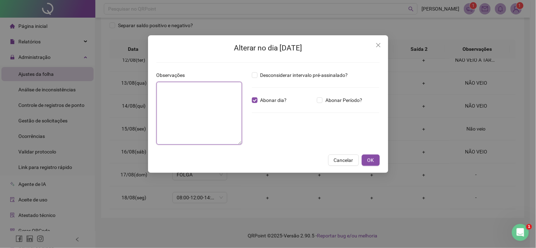
click at [195, 103] on textarea at bounding box center [198, 113] width 85 height 63
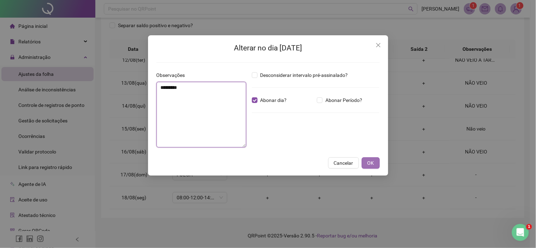
type textarea "********"
click at [369, 162] on span "OK" at bounding box center [370, 163] width 7 height 8
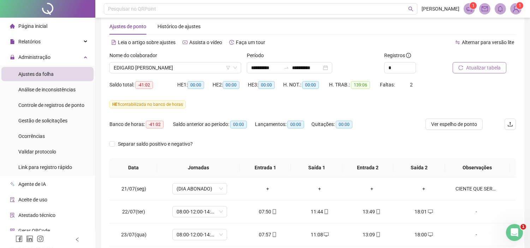
scroll to position [0, 0]
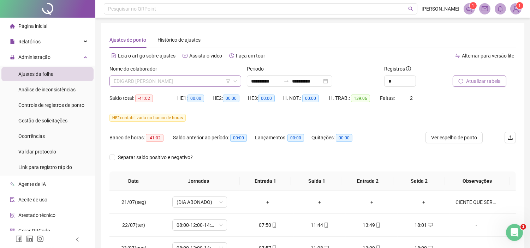
click at [192, 82] on span "EDIGARD [PERSON_NAME]" at bounding box center [175, 81] width 123 height 11
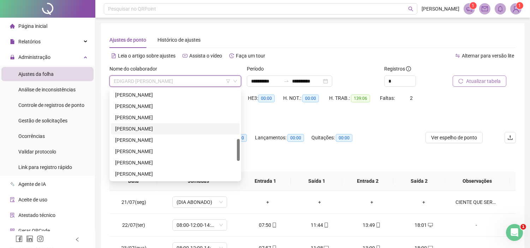
scroll to position [243, 0]
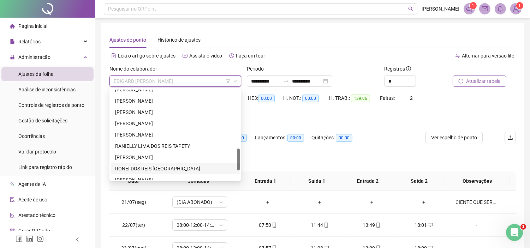
click at [117, 167] on div "RONEI DOS REIS [GEOGRAPHIC_DATA]" at bounding box center [175, 169] width 120 height 8
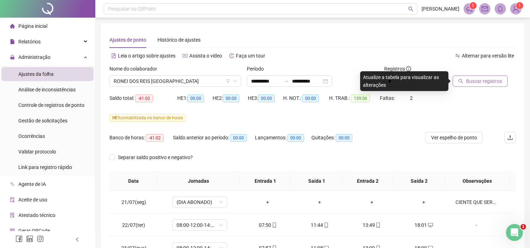
click at [486, 83] on span "Buscar registros" at bounding box center [484, 81] width 36 height 8
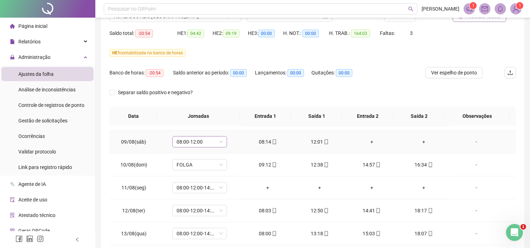
scroll to position [78, 0]
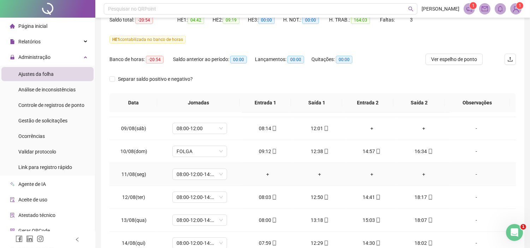
click at [470, 174] on div "-" at bounding box center [476, 175] width 42 height 8
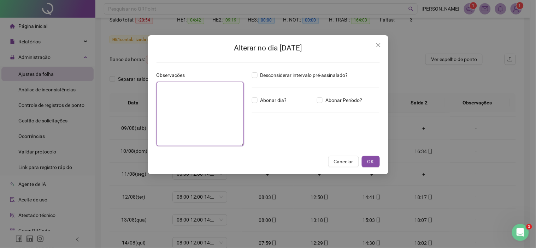
click at [201, 115] on textarea at bounding box center [200, 114] width 88 height 64
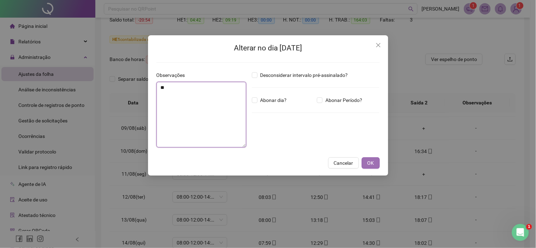
type textarea "**"
click at [371, 162] on span "OK" at bounding box center [370, 163] width 7 height 8
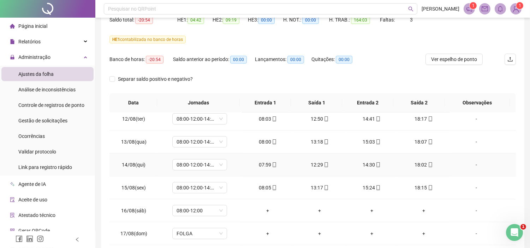
scroll to position [516, 0]
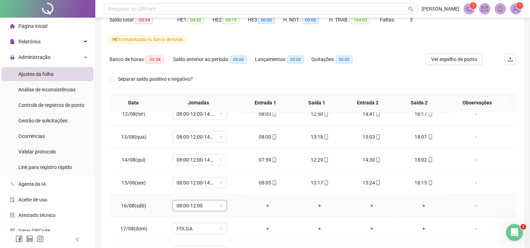
click at [218, 205] on span "08:00-12:00" at bounding box center [200, 206] width 46 height 11
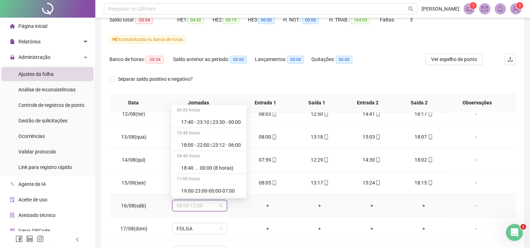
scroll to position [4206, 0]
click at [215, 168] on div "Folga compensatória" at bounding box center [211, 168] width 60 height 8
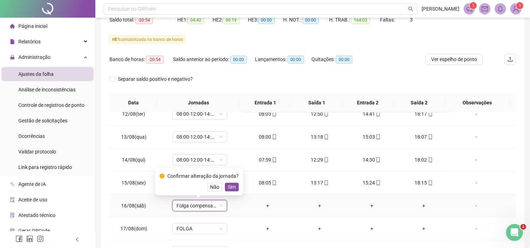
drag, startPoint x: 232, startPoint y: 187, endPoint x: 371, endPoint y: 214, distance: 141.6
click at [232, 186] on span "Sim" at bounding box center [232, 187] width 8 height 8
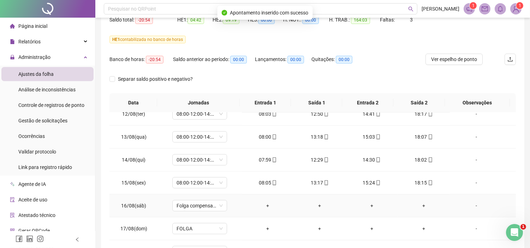
drag, startPoint x: 473, startPoint y: 204, endPoint x: 340, endPoint y: 197, distance: 133.3
click at [472, 205] on div "-" at bounding box center [476, 206] width 42 height 8
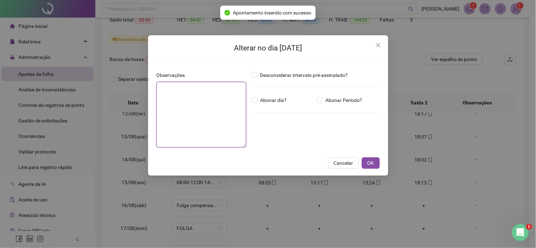
click at [217, 108] on textarea at bounding box center [201, 115] width 90 height 66
type textarea "*"
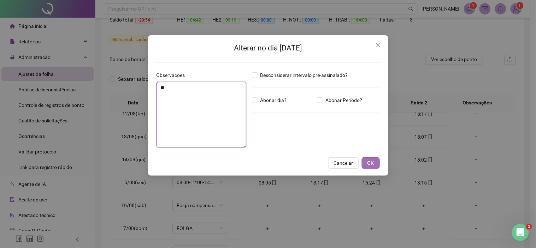
type textarea "**"
click at [374, 163] on button "OK" at bounding box center [371, 162] width 18 height 11
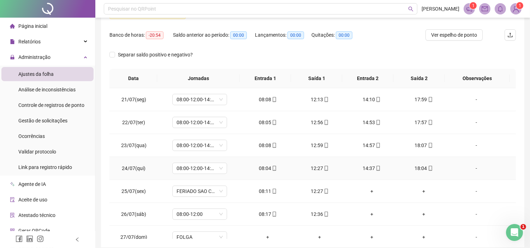
scroll to position [14, 0]
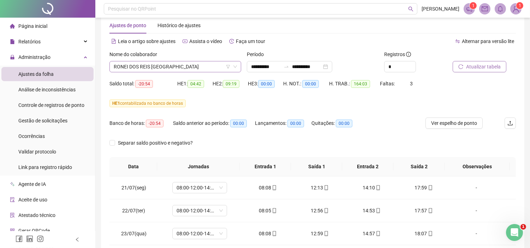
click at [157, 69] on span "RONEI DOS REIS [GEOGRAPHIC_DATA]" at bounding box center [175, 66] width 123 height 11
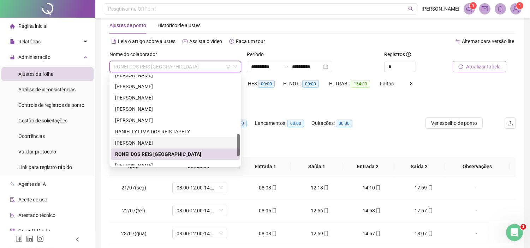
scroll to position [282, 0]
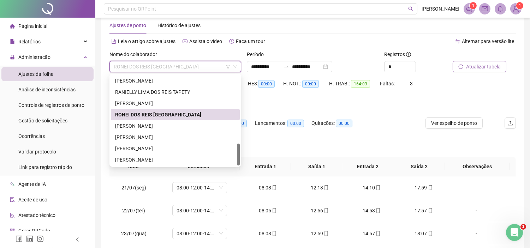
click at [125, 115] on div "RONEI DOS REIS [GEOGRAPHIC_DATA]" at bounding box center [175, 115] width 120 height 8
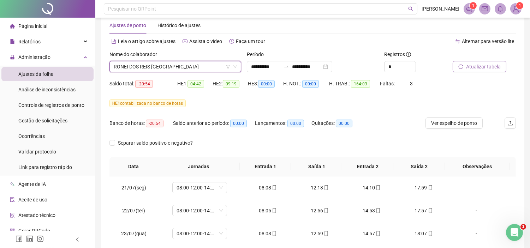
click at [133, 65] on span "RONEI DOS REIS [GEOGRAPHIC_DATA]" at bounding box center [175, 66] width 123 height 11
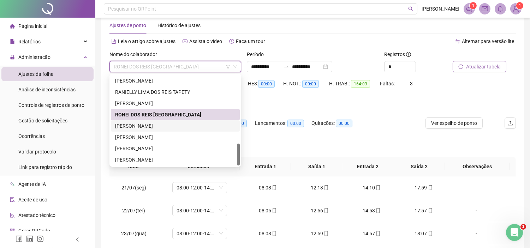
click at [141, 126] on div "[PERSON_NAME]" at bounding box center [175, 126] width 120 height 8
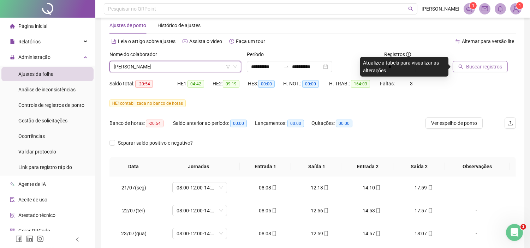
click at [470, 64] on span "Buscar registros" at bounding box center [484, 67] width 36 height 8
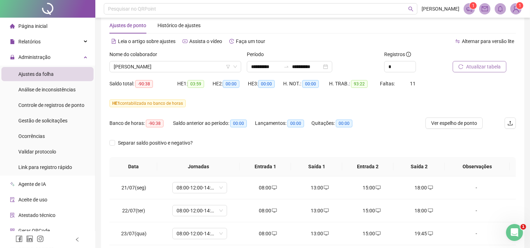
click at [462, 64] on icon "reload" at bounding box center [460, 66] width 5 height 5
click at [25, 119] on span "Gestão de solicitações" at bounding box center [42, 121] width 49 height 6
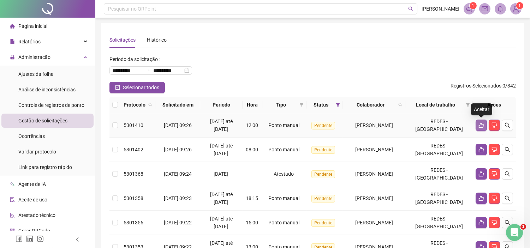
click at [481, 126] on icon "like" at bounding box center [481, 126] width 6 height 6
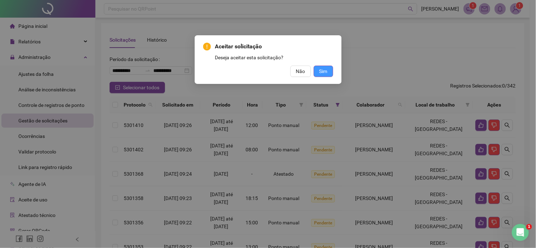
click at [321, 70] on span "Sim" at bounding box center [323, 71] width 8 height 8
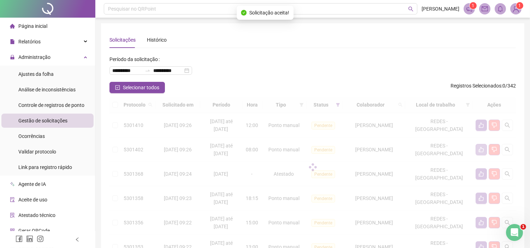
click at [483, 124] on div at bounding box center [312, 167] width 406 height 141
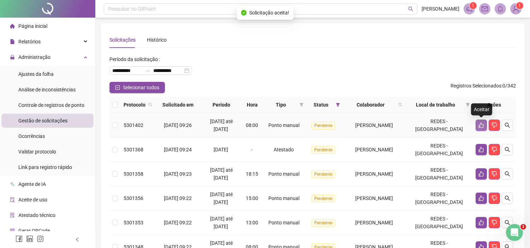
click at [479, 125] on icon "like" at bounding box center [481, 126] width 6 height 6
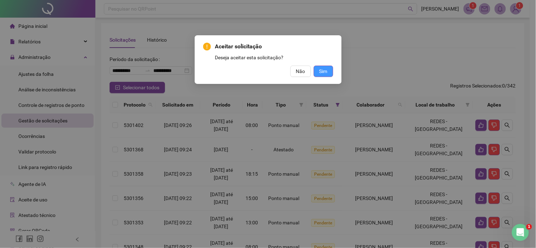
click at [320, 69] on span "Sim" at bounding box center [323, 71] width 8 height 8
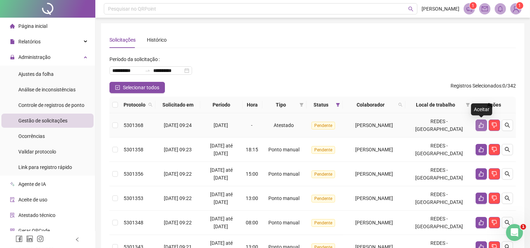
click at [480, 126] on icon "like" at bounding box center [481, 126] width 6 height 6
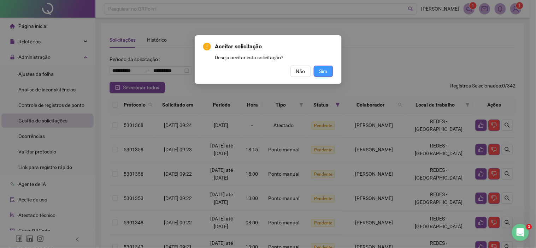
click at [316, 71] on button "Sim" at bounding box center [322, 71] width 19 height 11
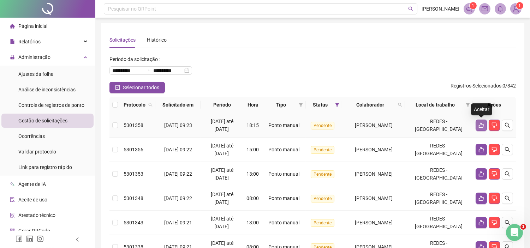
click at [476, 127] on button "button" at bounding box center [481, 125] width 11 height 11
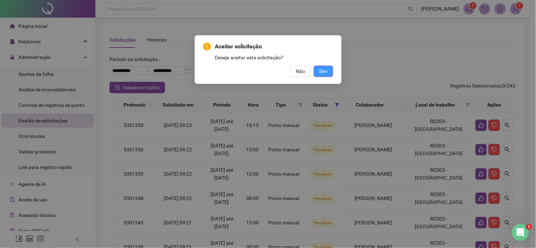
click at [316, 73] on button "Sim" at bounding box center [322, 71] width 19 height 11
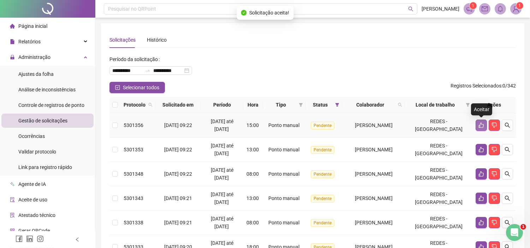
click at [484, 124] on button "button" at bounding box center [481, 125] width 11 height 11
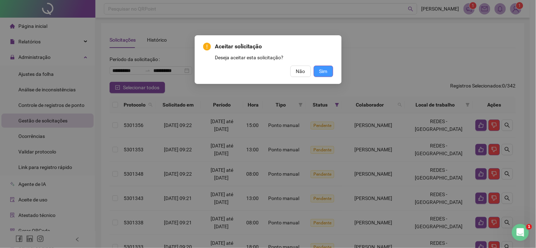
click at [322, 74] on span "Sim" at bounding box center [323, 71] width 8 height 8
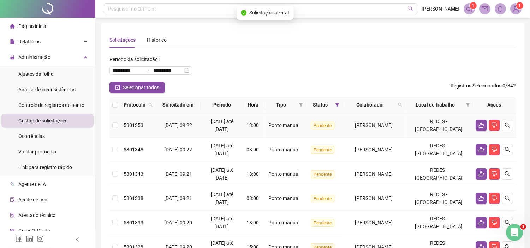
click at [474, 126] on td at bounding box center [494, 125] width 43 height 24
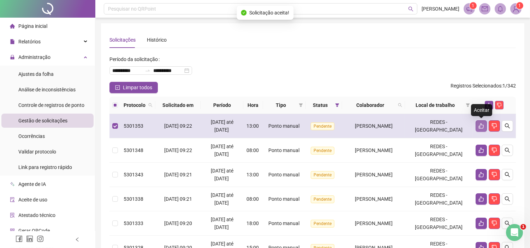
click at [482, 127] on icon "like" at bounding box center [481, 126] width 6 height 6
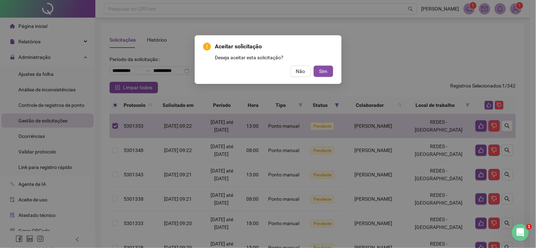
drag, startPoint x: 329, startPoint y: 67, endPoint x: 356, endPoint y: 77, distance: 27.8
click at [330, 68] on button "Sim" at bounding box center [322, 71] width 19 height 11
click at [325, 68] on span "Sim" at bounding box center [323, 71] width 8 height 8
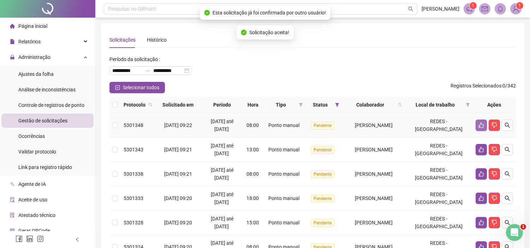
click at [483, 125] on icon "like" at bounding box center [481, 126] width 6 height 6
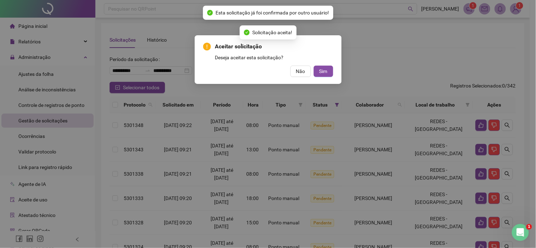
drag, startPoint x: 318, startPoint y: 70, endPoint x: 335, endPoint y: 76, distance: 18.4
click at [318, 71] on button "Sim" at bounding box center [322, 71] width 19 height 11
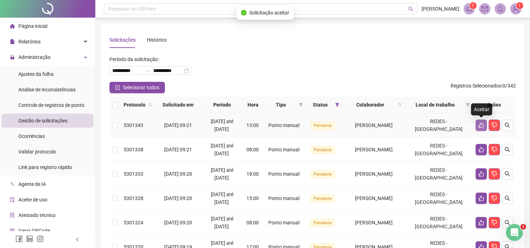
click at [479, 125] on icon "like" at bounding box center [481, 125] width 5 height 5
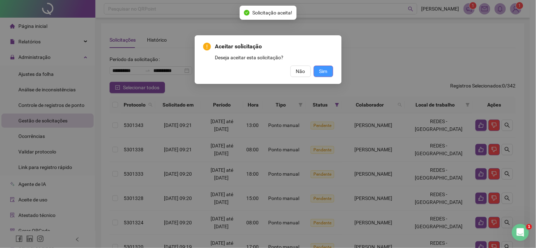
click at [326, 72] on span "Sim" at bounding box center [323, 71] width 8 height 8
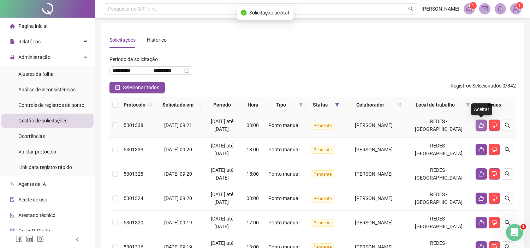
click at [480, 127] on icon "like" at bounding box center [481, 125] width 5 height 5
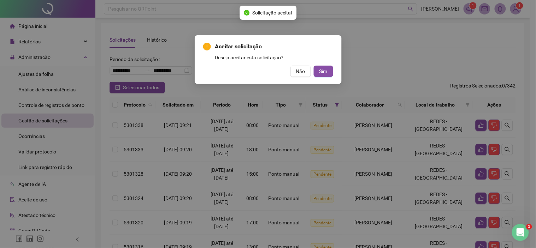
click at [317, 64] on div "Aceitar solicitação Deseja aceitar esta solicitação? Não Sim" at bounding box center [268, 59] width 130 height 35
click at [325, 71] on span "Sim" at bounding box center [323, 71] width 8 height 8
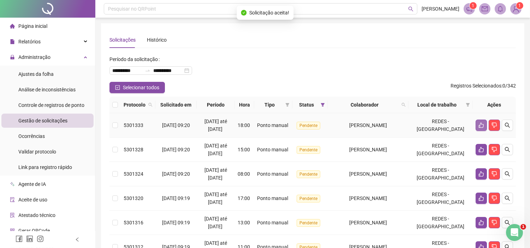
click at [481, 124] on icon "like" at bounding box center [481, 125] width 5 height 5
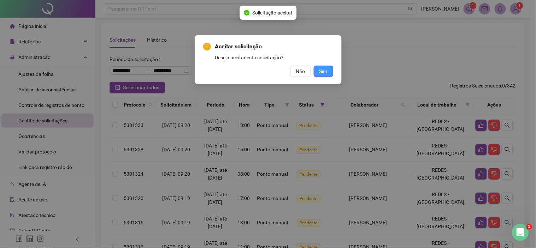
click at [327, 72] on span "Sim" at bounding box center [323, 71] width 8 height 8
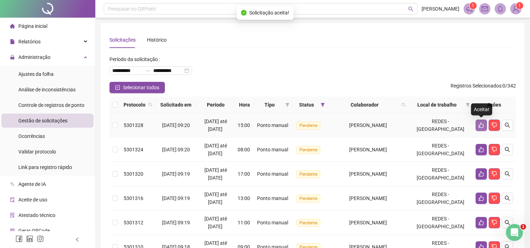
click at [482, 124] on icon "like" at bounding box center [481, 126] width 6 height 6
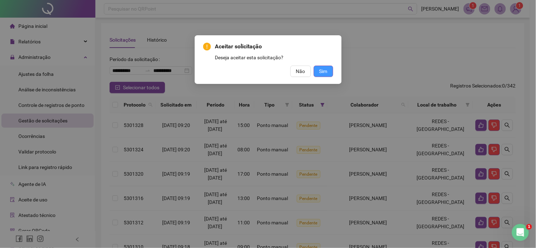
click at [322, 73] on span "Sim" at bounding box center [323, 71] width 8 height 8
click at [321, 68] on span "Sim" at bounding box center [323, 71] width 8 height 8
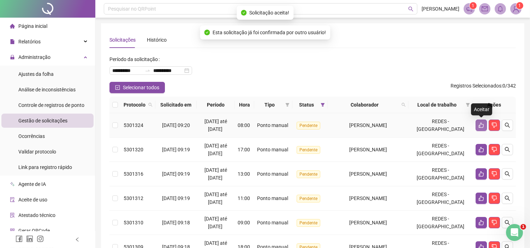
click at [478, 124] on icon "like" at bounding box center [481, 126] width 6 height 6
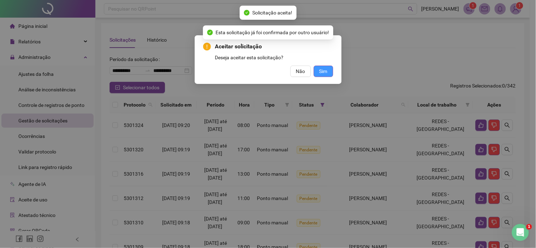
click at [317, 69] on button "Sim" at bounding box center [322, 71] width 19 height 11
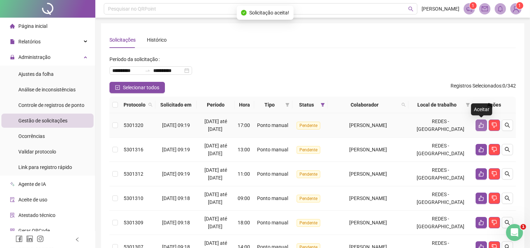
click at [479, 123] on icon "like" at bounding box center [481, 126] width 6 height 6
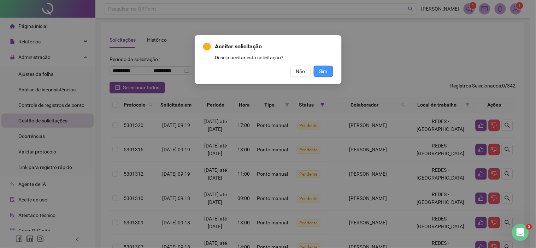
click at [318, 73] on button "Sim" at bounding box center [322, 71] width 19 height 11
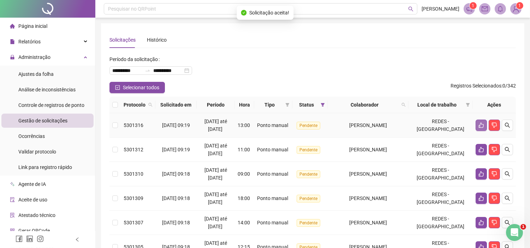
click at [480, 126] on icon "like" at bounding box center [481, 126] width 6 height 6
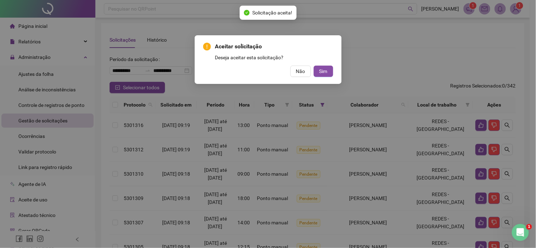
click at [312, 71] on div "Não Sim" at bounding box center [268, 71] width 130 height 11
click at [318, 74] on button "Sim" at bounding box center [322, 71] width 19 height 11
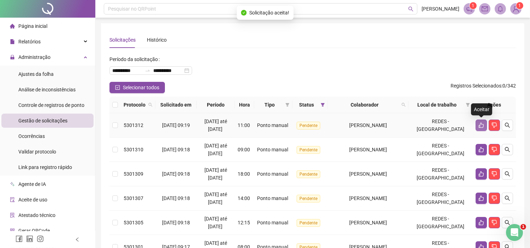
click at [479, 125] on icon "like" at bounding box center [481, 126] width 6 height 6
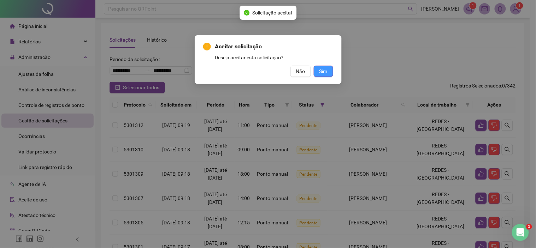
click at [322, 71] on span "Sim" at bounding box center [323, 71] width 8 height 8
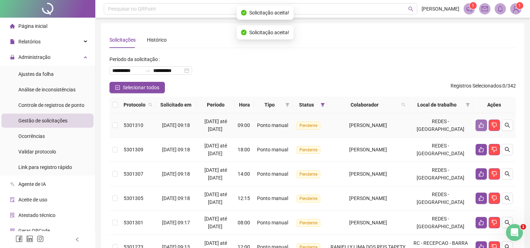
click at [482, 126] on icon "like" at bounding box center [481, 126] width 6 height 6
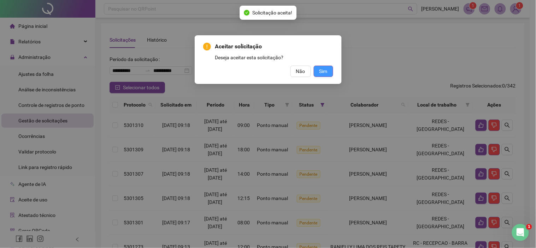
click at [320, 70] on span "Sim" at bounding box center [323, 71] width 8 height 8
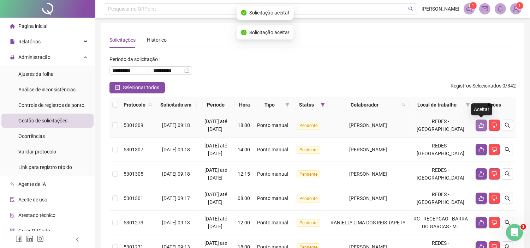
click at [479, 125] on icon "like" at bounding box center [481, 126] width 6 height 6
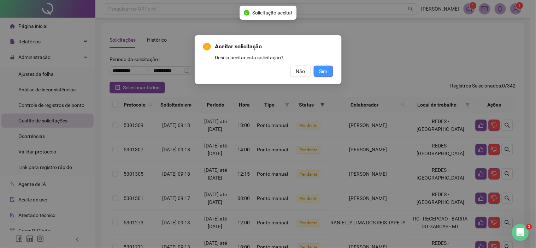
click at [325, 72] on span "Sim" at bounding box center [323, 71] width 8 height 8
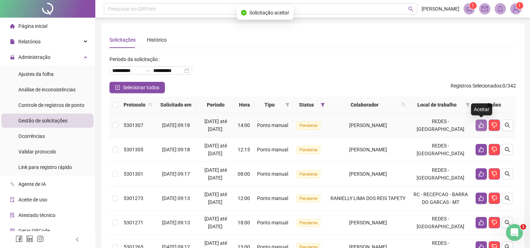
click at [479, 125] on icon "like" at bounding box center [481, 126] width 6 height 6
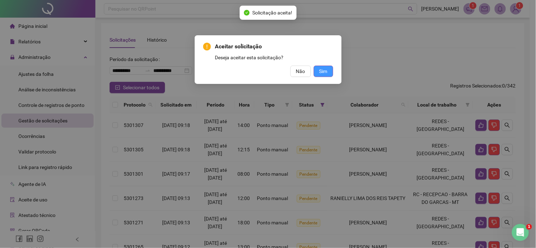
click at [326, 71] on span "Sim" at bounding box center [323, 71] width 8 height 8
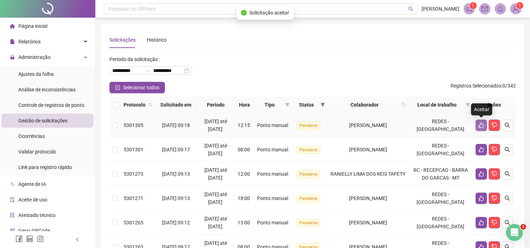
click at [484, 125] on icon "like" at bounding box center [481, 126] width 6 height 6
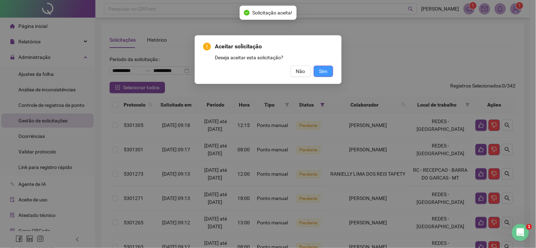
click at [330, 69] on button "Sim" at bounding box center [322, 71] width 19 height 11
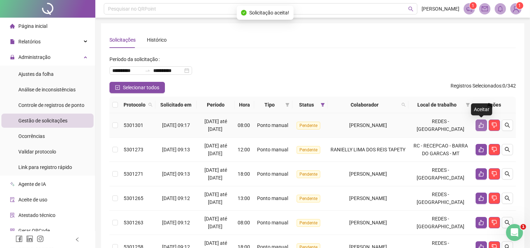
click at [483, 125] on button "button" at bounding box center [481, 125] width 11 height 11
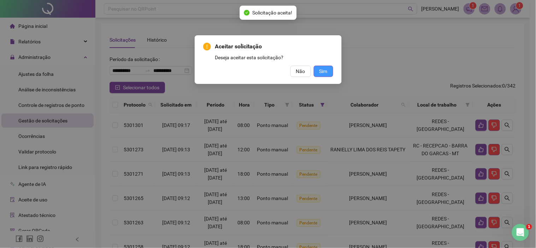
click at [320, 70] on span "Sim" at bounding box center [323, 71] width 8 height 8
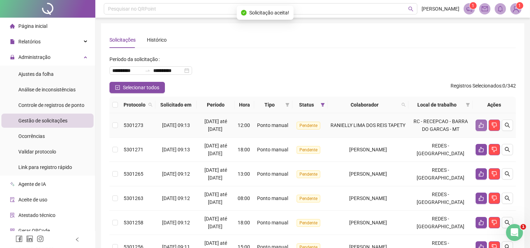
click at [476, 128] on button "button" at bounding box center [481, 125] width 11 height 11
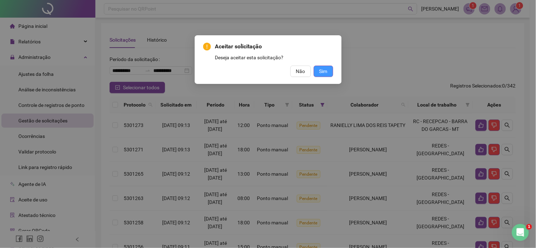
click at [323, 67] on span "Sim" at bounding box center [323, 71] width 8 height 8
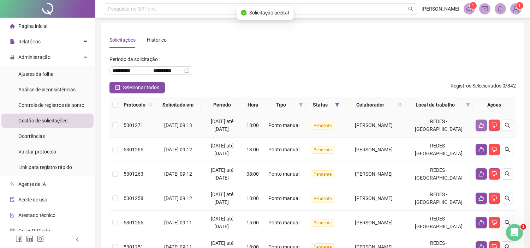
click at [478, 123] on icon "like" at bounding box center [481, 126] width 6 height 6
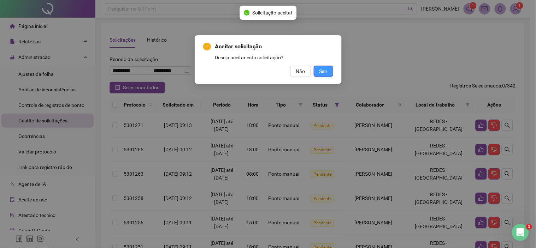
drag, startPoint x: 330, startPoint y: 73, endPoint x: 389, endPoint y: 87, distance: 60.2
click at [330, 73] on button "Sim" at bounding box center [322, 71] width 19 height 11
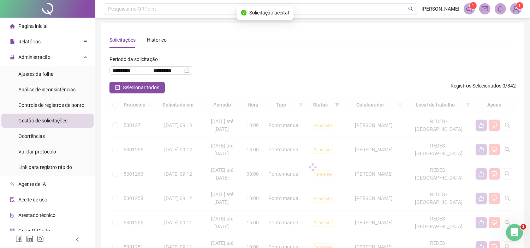
click at [482, 122] on div at bounding box center [312, 167] width 406 height 141
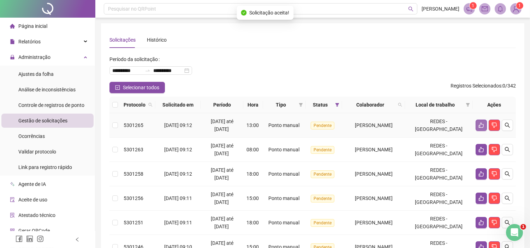
click at [479, 121] on button "button" at bounding box center [481, 125] width 11 height 11
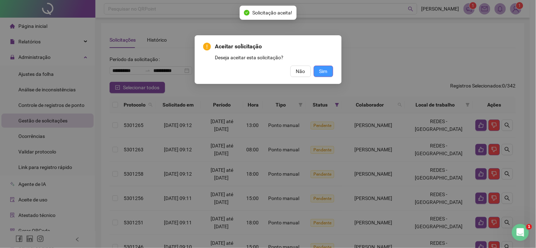
click at [316, 72] on button "Sim" at bounding box center [322, 71] width 19 height 11
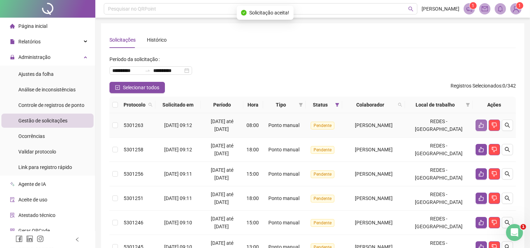
click at [483, 127] on icon "like" at bounding box center [481, 125] width 5 height 5
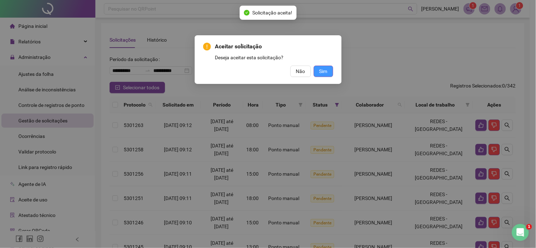
click at [330, 71] on button "Sim" at bounding box center [322, 71] width 19 height 11
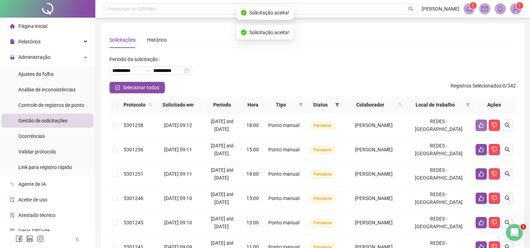
click at [482, 127] on icon "like" at bounding box center [481, 126] width 6 height 6
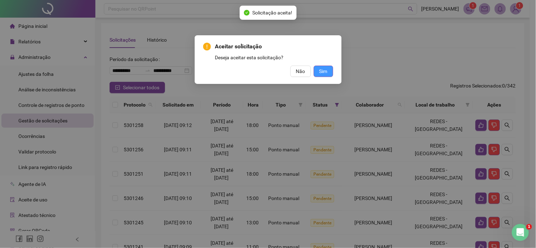
drag, startPoint x: 322, startPoint y: 73, endPoint x: 338, endPoint y: 76, distance: 16.1
click at [323, 73] on span "Sim" at bounding box center [323, 71] width 8 height 8
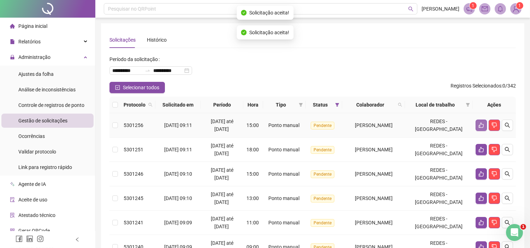
click at [482, 125] on icon "like" at bounding box center [481, 126] width 6 height 6
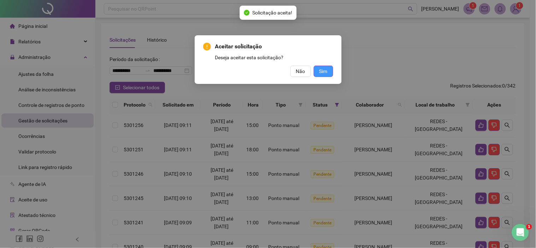
drag, startPoint x: 325, startPoint y: 70, endPoint x: 369, endPoint y: 75, distance: 44.8
click at [325, 70] on span "Sim" at bounding box center [323, 71] width 8 height 8
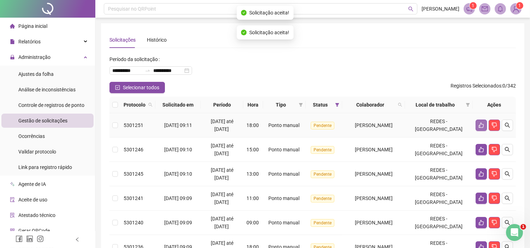
click at [484, 125] on button "button" at bounding box center [481, 125] width 11 height 11
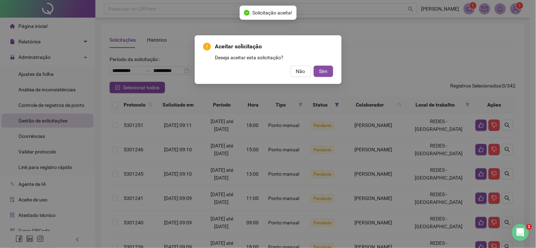
drag, startPoint x: 325, startPoint y: 72, endPoint x: 340, endPoint y: 72, distance: 14.8
click at [327, 72] on span "Sim" at bounding box center [323, 71] width 8 height 8
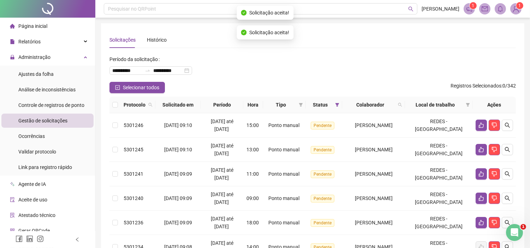
click at [478, 123] on icon "like" at bounding box center [481, 126] width 6 height 6
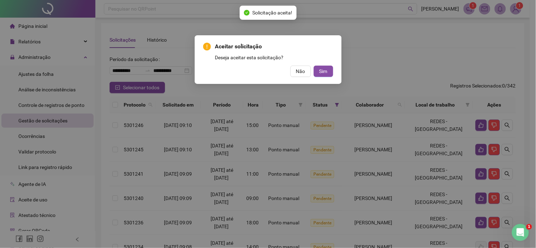
drag, startPoint x: 326, startPoint y: 71, endPoint x: 365, endPoint y: 73, distance: 38.9
click at [325, 71] on span "Sim" at bounding box center [323, 71] width 8 height 8
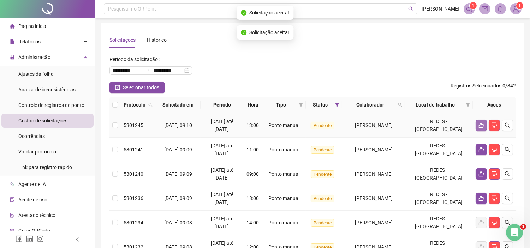
click at [478, 126] on button "button" at bounding box center [481, 125] width 11 height 11
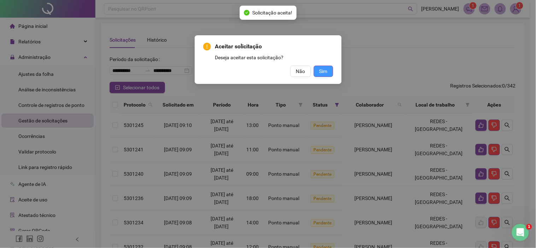
click at [325, 75] on button "Sim" at bounding box center [322, 71] width 19 height 11
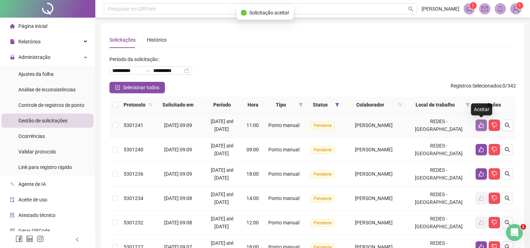
click at [481, 124] on icon "like" at bounding box center [481, 126] width 6 height 6
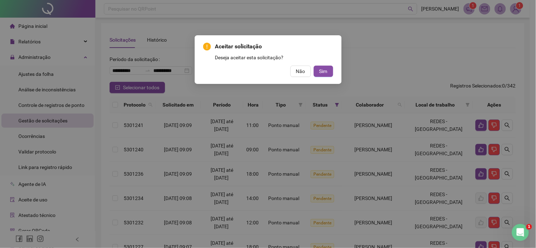
drag, startPoint x: 325, startPoint y: 73, endPoint x: 377, endPoint y: 87, distance: 53.2
click at [325, 73] on span "Sim" at bounding box center [323, 71] width 8 height 8
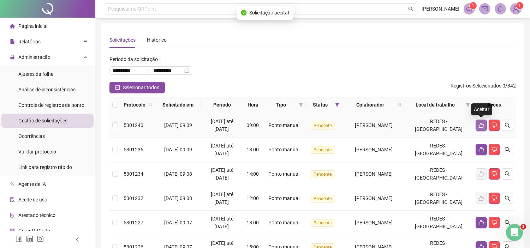
click at [477, 124] on button "button" at bounding box center [481, 125] width 11 height 11
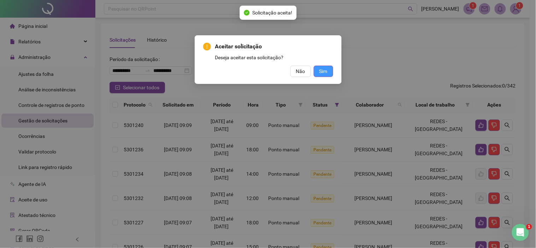
click at [314, 69] on button "Sim" at bounding box center [322, 71] width 19 height 11
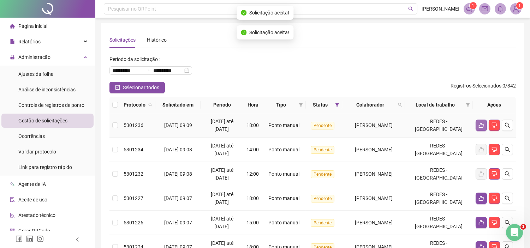
click at [478, 124] on button "button" at bounding box center [481, 125] width 11 height 11
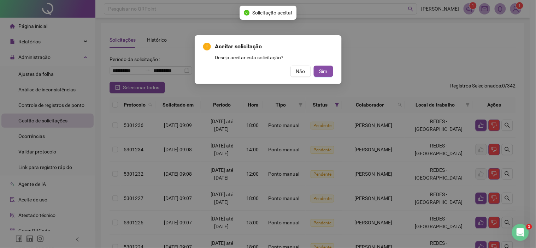
drag, startPoint x: 321, startPoint y: 68, endPoint x: 337, endPoint y: 69, distance: 16.9
click at [319, 68] on span "Sim" at bounding box center [323, 71] width 8 height 8
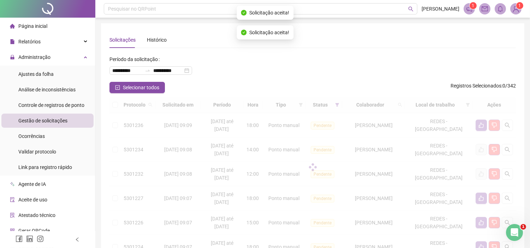
drag, startPoint x: 480, startPoint y: 125, endPoint x: 467, endPoint y: 129, distance: 13.3
click at [480, 126] on div at bounding box center [312, 167] width 406 height 141
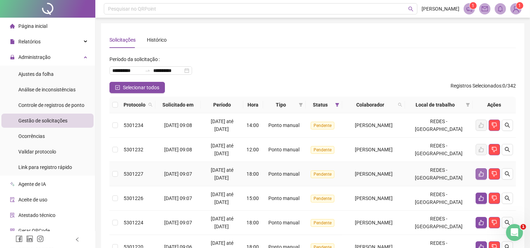
click at [479, 174] on icon "like" at bounding box center [481, 174] width 6 height 6
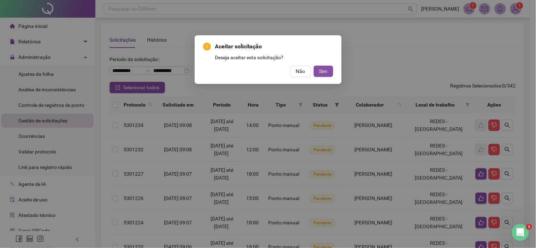
drag, startPoint x: 320, startPoint y: 73, endPoint x: 407, endPoint y: 128, distance: 103.1
click at [320, 74] on span "Sim" at bounding box center [323, 71] width 8 height 8
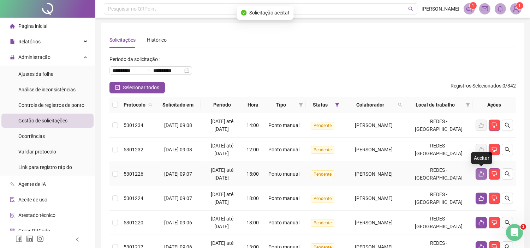
click at [482, 174] on icon "like" at bounding box center [481, 174] width 6 height 6
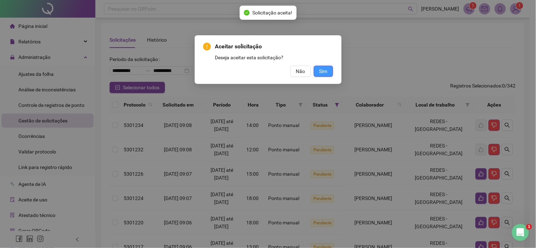
click at [322, 68] on span "Sim" at bounding box center [323, 71] width 8 height 8
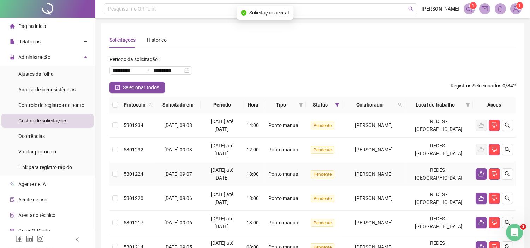
click at [483, 176] on icon "like" at bounding box center [481, 174] width 5 height 5
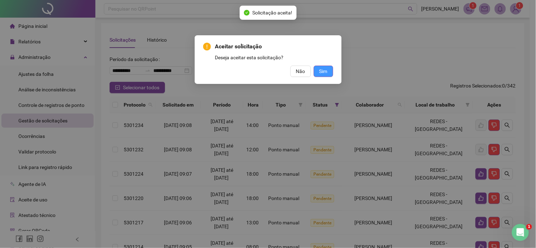
drag, startPoint x: 324, startPoint y: 72, endPoint x: 341, endPoint y: 85, distance: 21.5
click at [324, 72] on span "Sim" at bounding box center [323, 71] width 8 height 8
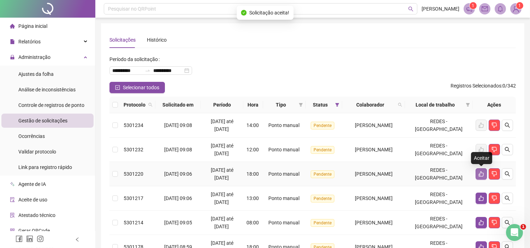
click at [479, 174] on icon "like" at bounding box center [481, 174] width 5 height 5
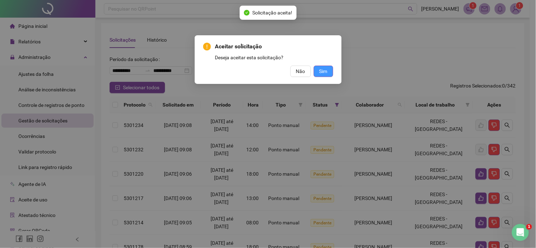
click at [322, 66] on button "Sim" at bounding box center [322, 71] width 19 height 11
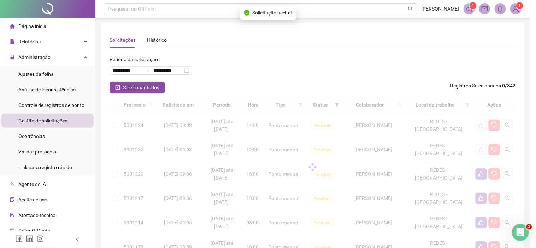
click at [324, 72] on div "Aceitar solicitação Deseja aceitar esta solicitação? Não Sim" at bounding box center [268, 124] width 536 height 248
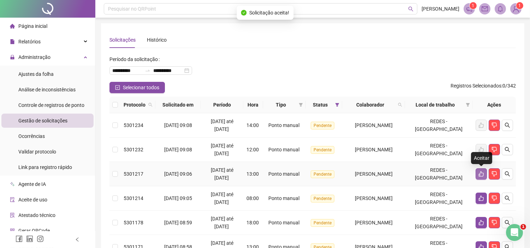
click at [480, 174] on icon "like" at bounding box center [481, 174] width 6 height 6
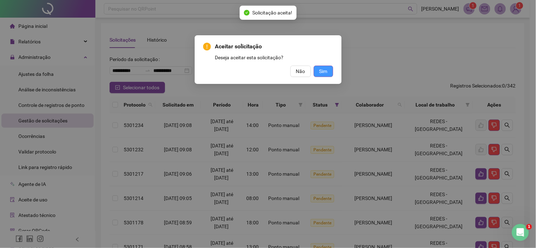
drag, startPoint x: 320, startPoint y: 72, endPoint x: 342, endPoint y: 85, distance: 25.7
click at [320, 72] on span "Sim" at bounding box center [323, 71] width 8 height 8
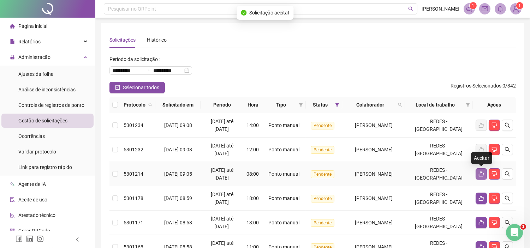
click at [485, 173] on button "button" at bounding box center [481, 173] width 11 height 11
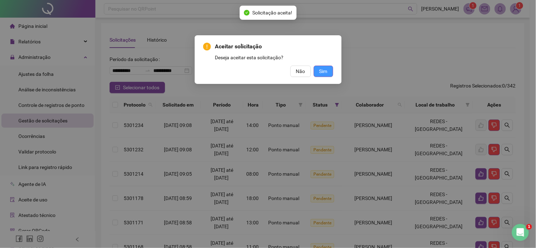
click at [313, 72] on button "Sim" at bounding box center [322, 71] width 19 height 11
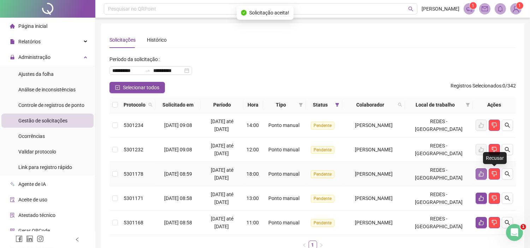
click at [478, 177] on icon "like" at bounding box center [481, 174] width 6 height 6
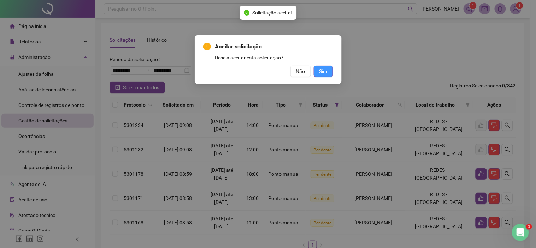
click at [323, 70] on span "Sim" at bounding box center [323, 71] width 8 height 8
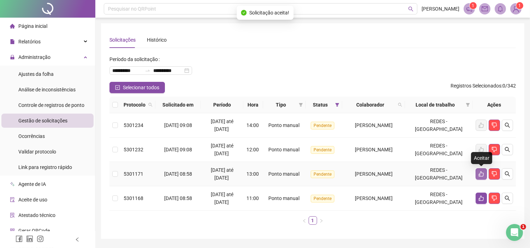
click at [480, 170] on button "button" at bounding box center [481, 173] width 11 height 11
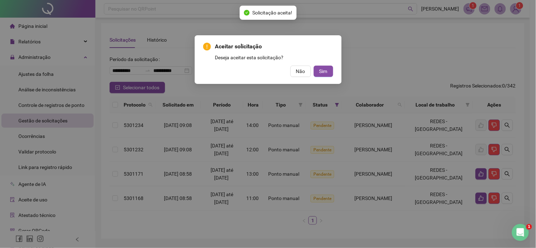
drag, startPoint x: 323, startPoint y: 73, endPoint x: 341, endPoint y: 86, distance: 21.9
click at [324, 73] on span "Sim" at bounding box center [323, 71] width 8 height 8
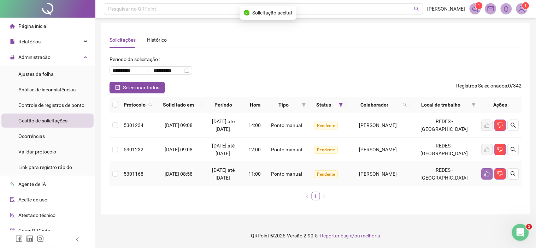
click at [485, 176] on icon "like" at bounding box center [487, 174] width 6 height 6
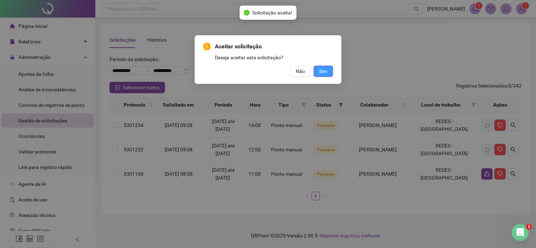
click at [318, 66] on button "Sim" at bounding box center [322, 71] width 19 height 11
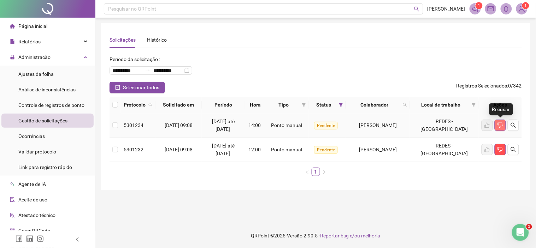
click at [497, 120] on button "button" at bounding box center [499, 125] width 11 height 11
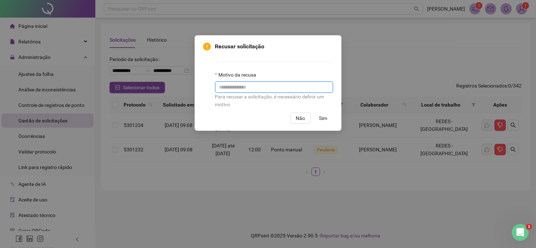
click at [247, 86] on input "text" at bounding box center [274, 87] width 118 height 11
click at [243, 84] on input "**********" at bounding box center [274, 87] width 118 height 11
drag, startPoint x: 245, startPoint y: 88, endPoint x: 213, endPoint y: 95, distance: 33.1
click at [213, 93] on div "**********" at bounding box center [268, 75] width 130 height 66
type input "**********"
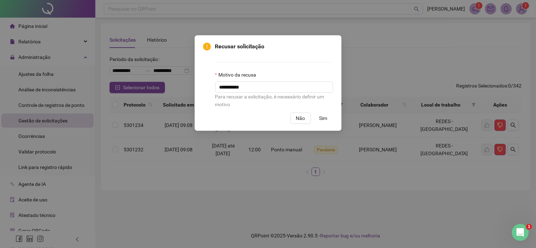
click at [322, 121] on span "Sim" at bounding box center [323, 118] width 8 height 8
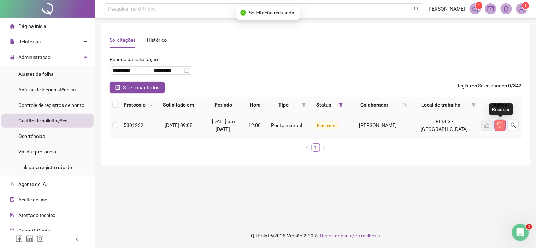
click at [497, 127] on icon "dislike" at bounding box center [500, 126] width 6 height 6
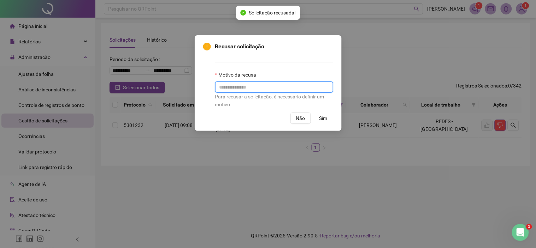
click at [252, 90] on input "text" at bounding box center [274, 87] width 118 height 11
paste input "**********"
type input "**********"
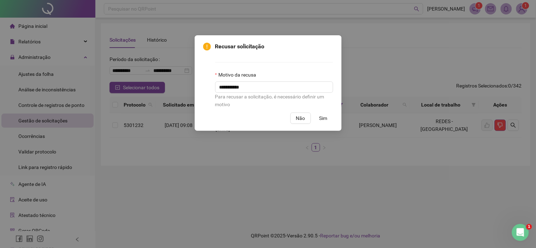
click at [325, 119] on span "Sim" at bounding box center [323, 118] width 8 height 8
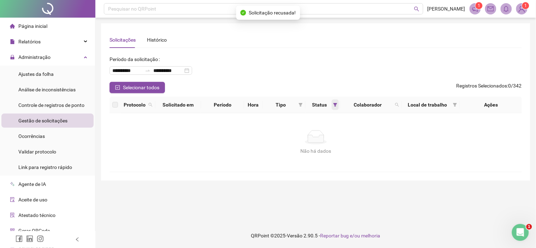
click at [335, 107] on icon "filter" at bounding box center [335, 105] width 4 height 4
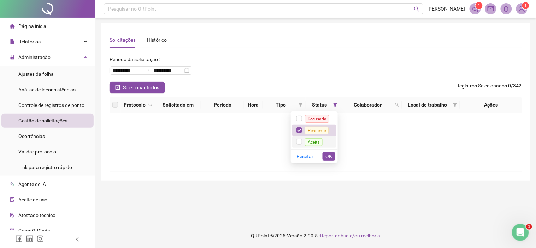
click at [314, 141] on span "Aceita" at bounding box center [314, 142] width 18 height 8
click at [329, 151] on div "Resetar OK" at bounding box center [314, 156] width 47 height 14
click at [330, 155] on span "OK" at bounding box center [328, 157] width 7 height 8
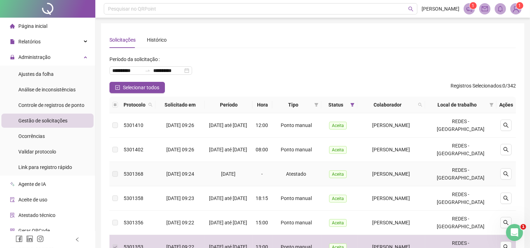
click at [283, 174] on div "Atestado" at bounding box center [296, 174] width 43 height 8
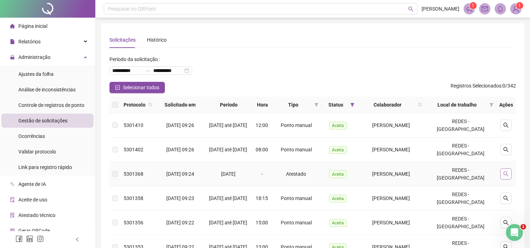
click at [508, 177] on button "button" at bounding box center [505, 173] width 11 height 11
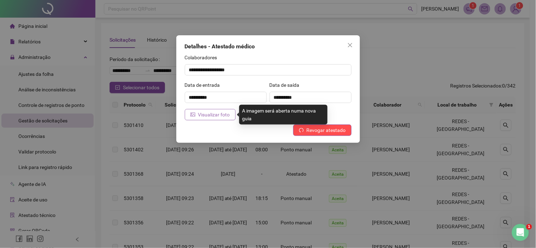
click at [201, 117] on span "Visualizar foto" at bounding box center [214, 115] width 32 height 8
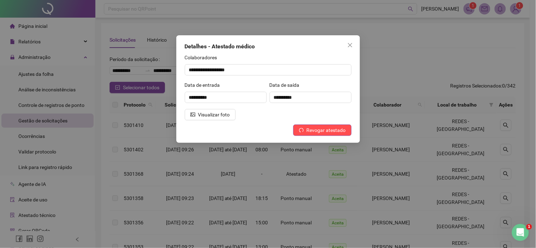
click at [350, 47] on icon "close" at bounding box center [350, 45] width 6 height 6
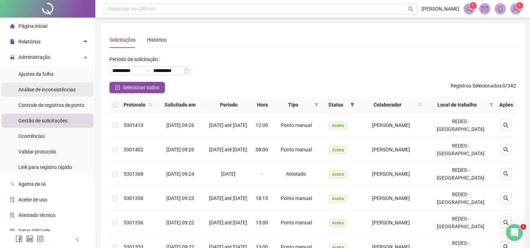
click at [52, 89] on span "Análise de inconsistências" at bounding box center [46, 90] width 57 height 6
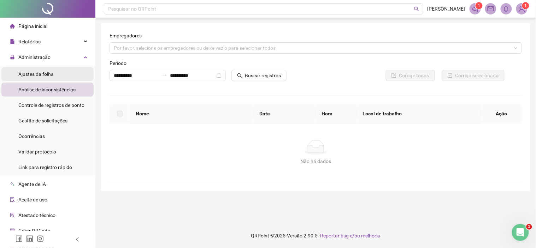
drag, startPoint x: 55, startPoint y: 72, endPoint x: 64, endPoint y: 79, distance: 10.8
click at [55, 73] on li "Ajustes da folha" at bounding box center [47, 74] width 92 height 14
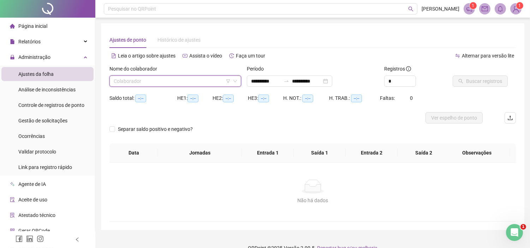
click at [168, 85] on input "search" at bounding box center [172, 81] width 117 height 11
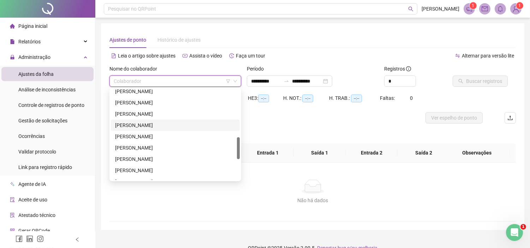
scroll to position [274, 0]
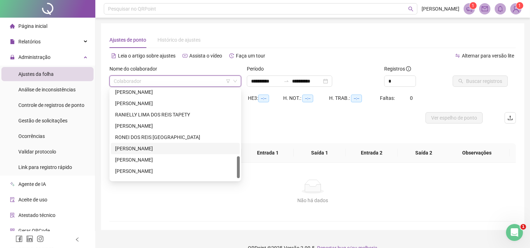
drag, startPoint x: 130, startPoint y: 145, endPoint x: 146, endPoint y: 136, distance: 18.3
click at [130, 145] on div "[PERSON_NAME]" at bounding box center [175, 149] width 120 height 8
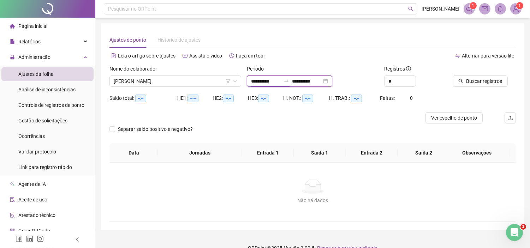
click at [253, 83] on input "**********" at bounding box center [266, 81] width 30 height 8
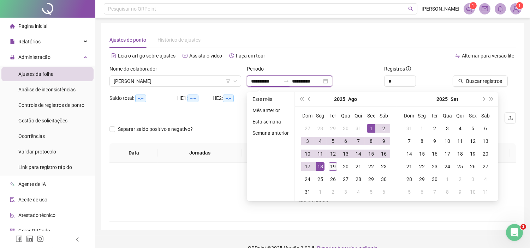
type input "**********"
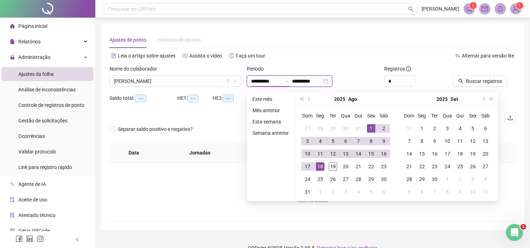
type input "**********"
click at [305, 98] on button "prev-year" at bounding box center [309, 99] width 8 height 14
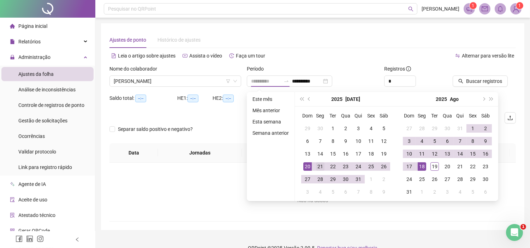
type input "**********"
click at [314, 168] on td "21" at bounding box center [320, 166] width 13 height 13
type input "**********"
click at [422, 166] on div "18" at bounding box center [422, 166] width 8 height 8
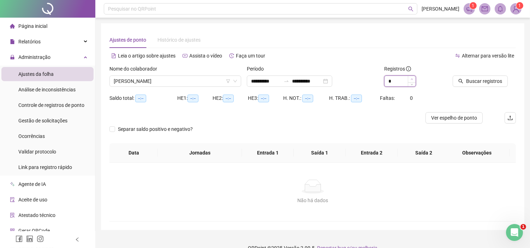
type input "*"
drag, startPoint x: 413, startPoint y: 78, endPoint x: 425, endPoint y: 80, distance: 12.1
click at [416, 78] on span "Increase Value" at bounding box center [416, 78] width 0 height 5
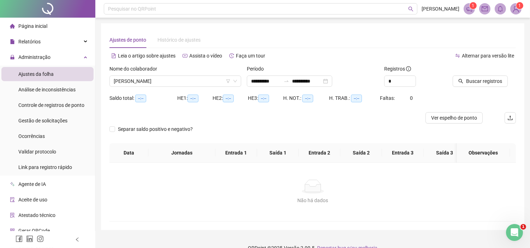
click at [479, 86] on button "Buscar registros" at bounding box center [480, 81] width 55 height 11
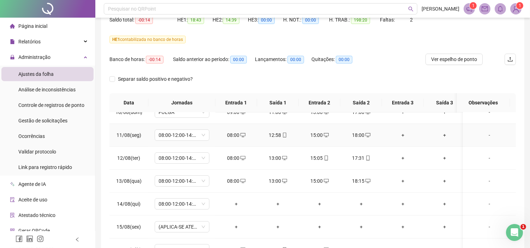
scroll to position [510, 0]
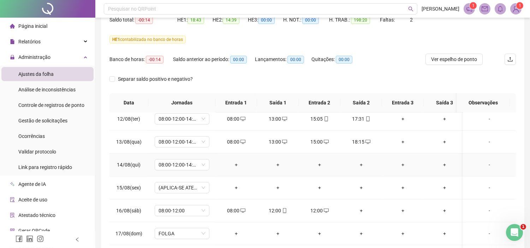
click at [482, 164] on div "-" at bounding box center [489, 165] width 42 height 8
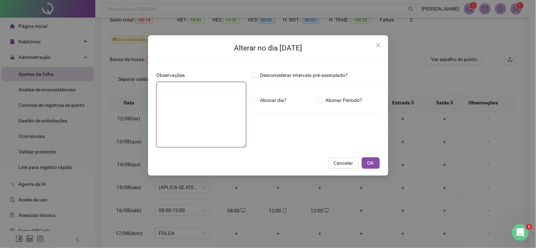
click at [212, 103] on textarea at bounding box center [201, 115] width 90 height 66
click at [195, 91] on textarea "**" at bounding box center [201, 115] width 90 height 66
click at [194, 90] on textarea "**" at bounding box center [201, 115] width 90 height 66
click at [195, 91] on textarea "**" at bounding box center [201, 115] width 90 height 66
type textarea "**"
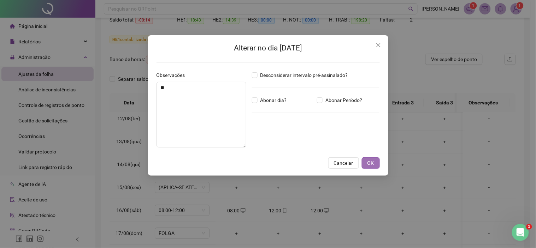
click at [375, 163] on button "OK" at bounding box center [371, 162] width 18 height 11
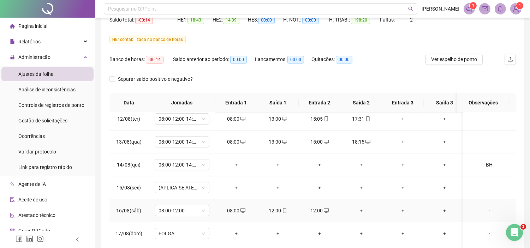
click at [330, 212] on div "12:00" at bounding box center [319, 211] width 30 height 8
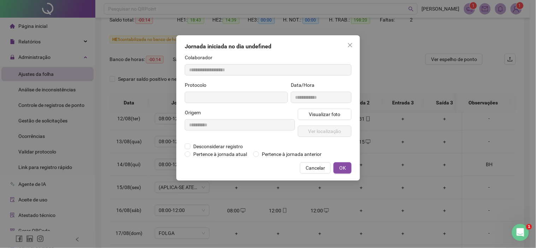
type input "**********"
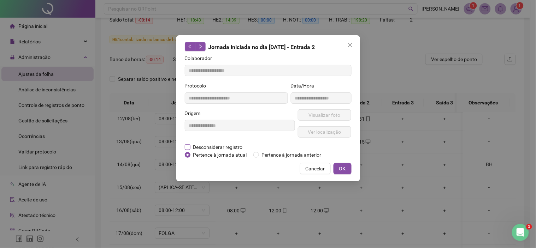
click at [225, 143] on span "Desconsiderar registro" at bounding box center [217, 147] width 55 height 8
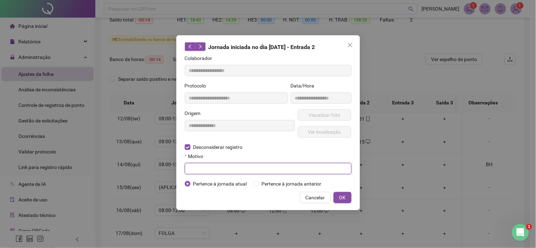
click at [195, 172] on input "text" at bounding box center [268, 168] width 167 height 11
type input "*"
type input "*******"
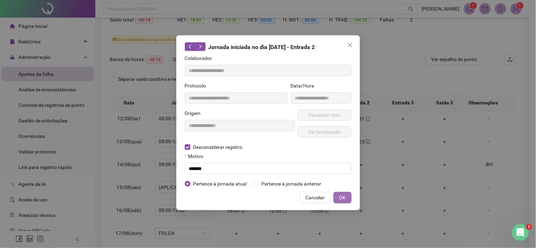
click at [337, 200] on button "OK" at bounding box center [342, 197] width 18 height 11
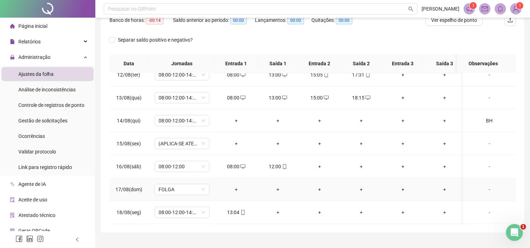
scroll to position [132, 0]
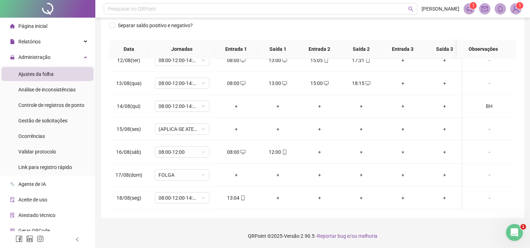
drag, startPoint x: 75, startPoint y: 7, endPoint x: 78, endPoint y: 0, distance: 7.6
click at [75, 7] on div at bounding box center [47, 9] width 95 height 18
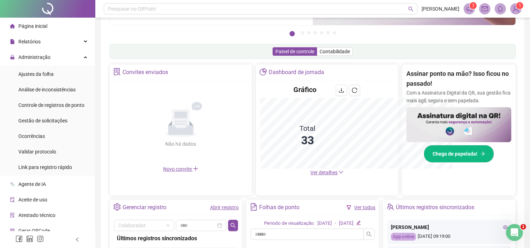
scroll to position [132, 0]
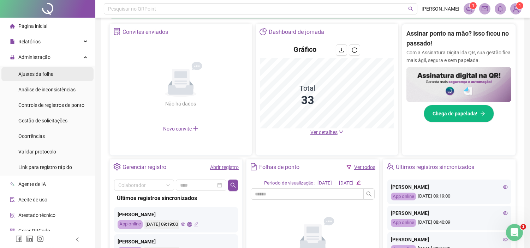
click at [45, 72] on span "Ajustes da folha" at bounding box center [35, 74] width 35 height 6
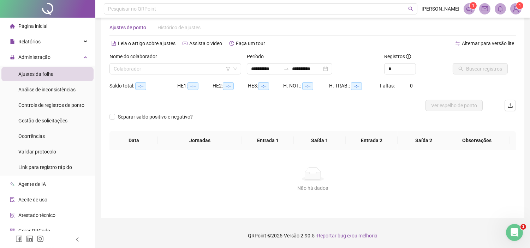
scroll to position [12, 0]
click at [136, 68] on input "search" at bounding box center [172, 69] width 117 height 11
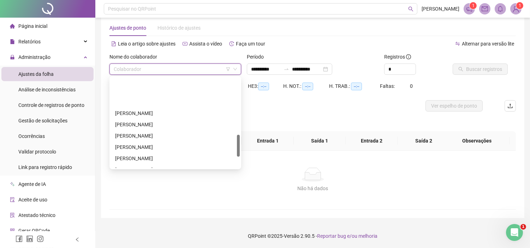
scroll to position [274, 0]
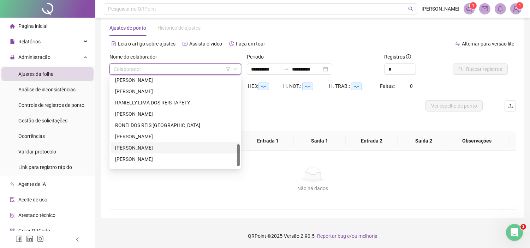
click at [121, 144] on div "[PERSON_NAME]" at bounding box center [175, 148] width 120 height 8
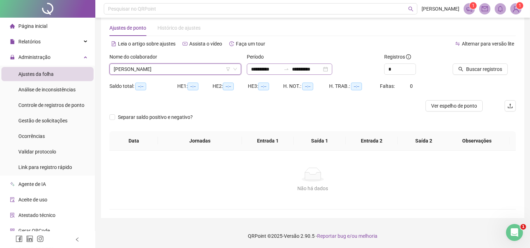
click at [250, 71] on div "**********" at bounding box center [289, 69] width 85 height 11
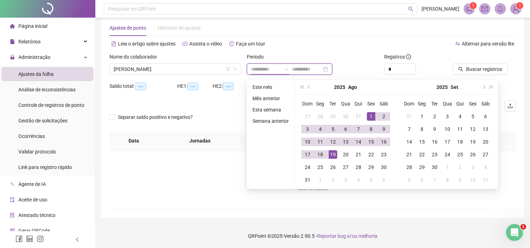
type input "**********"
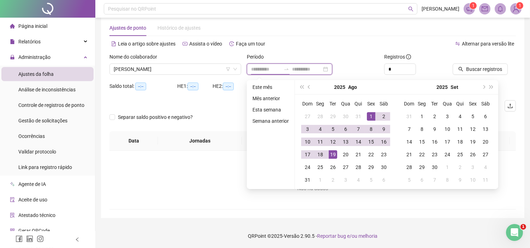
type input "**********"
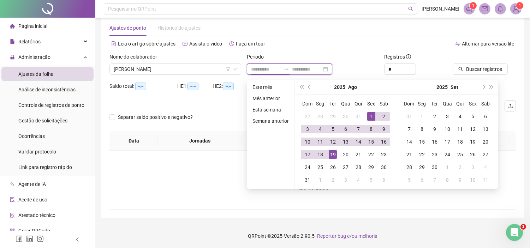
type input "**********"
click at [305, 86] on div "2025 Ago" at bounding box center [346, 87] width 102 height 14
type input "**********"
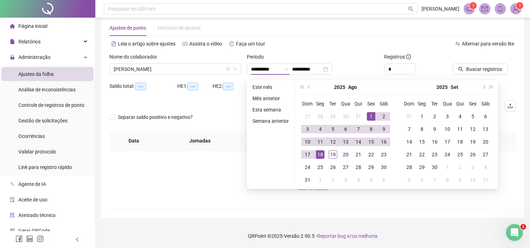
type input "**********"
click at [308, 87] on span "prev-year" at bounding box center [310, 87] width 4 height 4
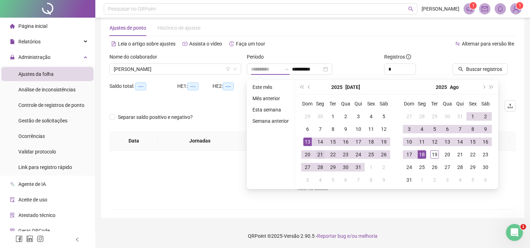
type input "**********"
click at [319, 156] on div "21" at bounding box center [320, 154] width 8 height 8
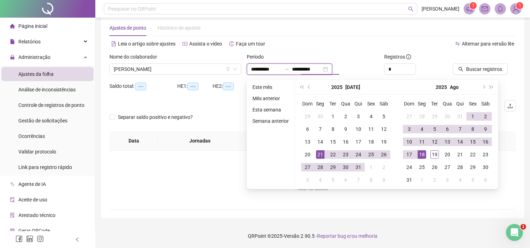
type input "**********"
type input "*"
click at [410, 64] on span "Increase Value" at bounding box center [412, 67] width 8 height 6
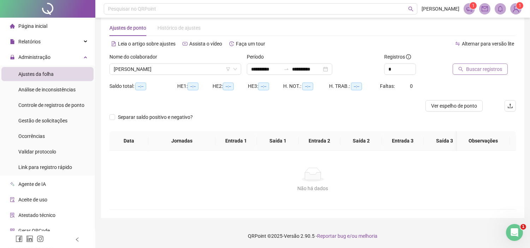
click at [465, 66] on button "Buscar registros" at bounding box center [480, 69] width 55 height 11
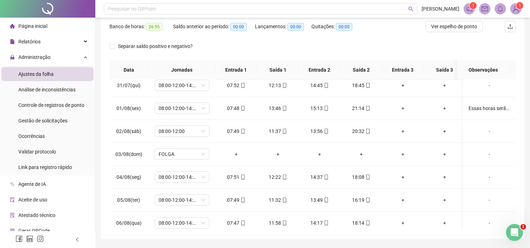
scroll to position [130, 0]
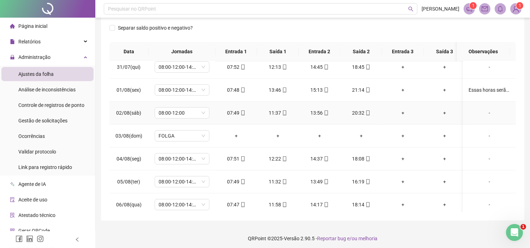
click at [479, 112] on div "-" at bounding box center [489, 113] width 42 height 8
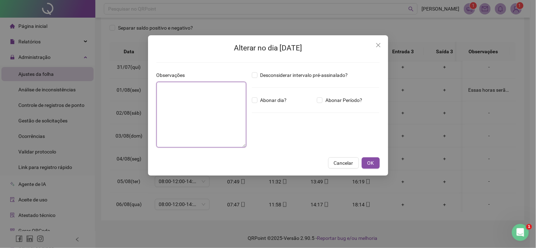
click at [178, 96] on textarea at bounding box center [201, 115] width 90 height 66
click at [192, 83] on textarea "**********" at bounding box center [201, 115] width 90 height 66
click at [215, 89] on textarea "**********" at bounding box center [201, 115] width 90 height 66
type textarea "**********"
click at [365, 161] on button "OK" at bounding box center [371, 162] width 18 height 11
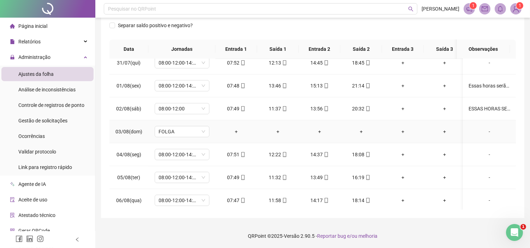
scroll to position [235, 0]
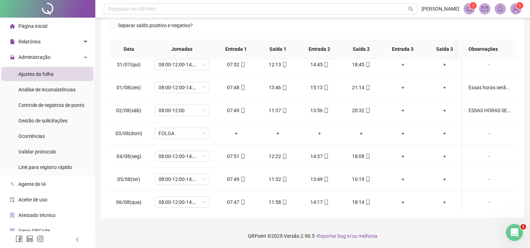
drag, startPoint x: 71, startPoint y: 13, endPoint x: 85, endPoint y: 0, distance: 18.8
click at [71, 12] on div at bounding box center [47, 9] width 95 height 18
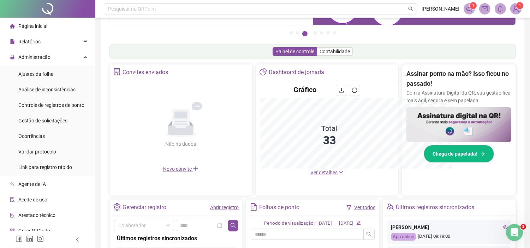
scroll to position [132, 0]
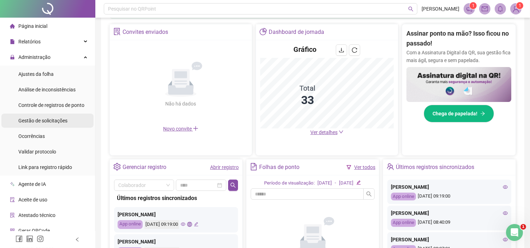
click at [41, 118] on span "Gestão de solicitações" at bounding box center [42, 121] width 49 height 6
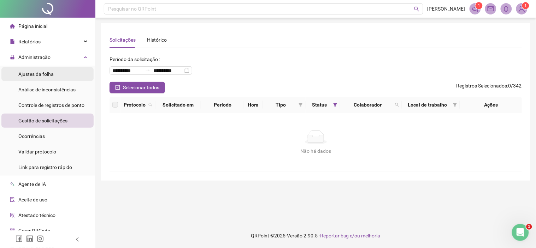
click at [41, 76] on span "Ajustes da folha" at bounding box center [35, 74] width 35 height 6
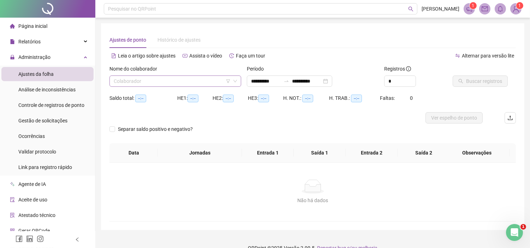
click at [165, 77] on input "search" at bounding box center [172, 81] width 117 height 11
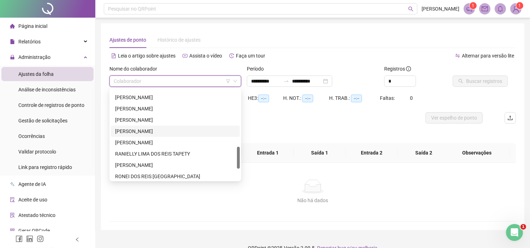
scroll to position [274, 0]
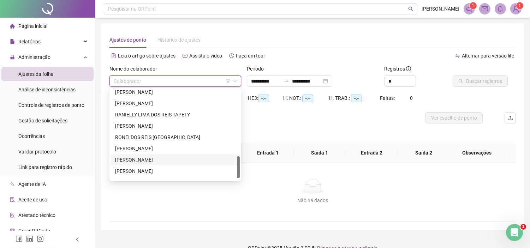
click at [121, 161] on div "[PERSON_NAME]" at bounding box center [175, 160] width 120 height 8
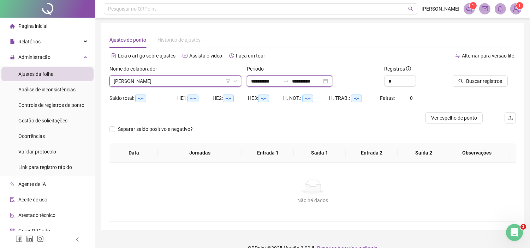
click at [279, 79] on input "**********" at bounding box center [266, 81] width 30 height 8
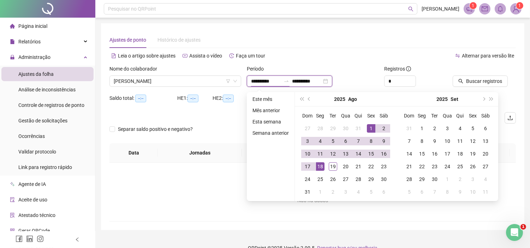
type input "**********"
click at [304, 101] on button "super-prev-year" at bounding box center [302, 99] width 8 height 14
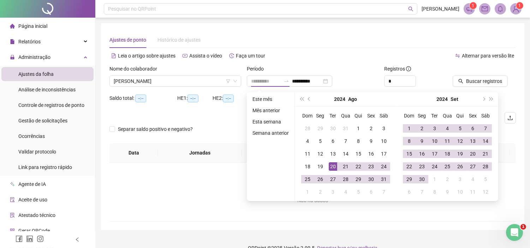
type input "**********"
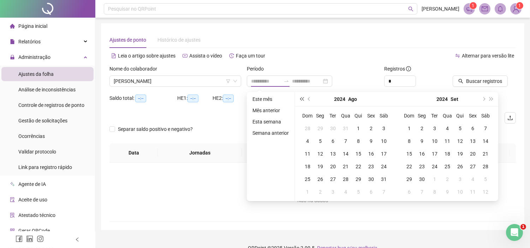
type input "**********"
click at [308, 98] on span "prev-year" at bounding box center [310, 99] width 4 height 4
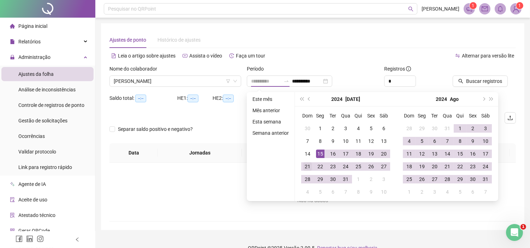
type input "**********"
click at [304, 166] on div "21" at bounding box center [307, 166] width 8 height 8
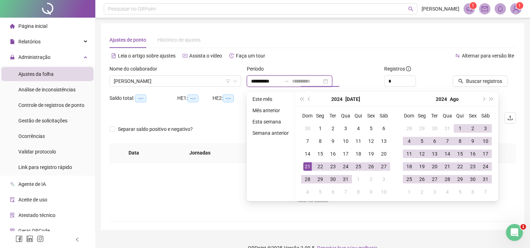
type input "**********"
click at [489, 83] on span "Buscar registros" at bounding box center [484, 81] width 36 height 8
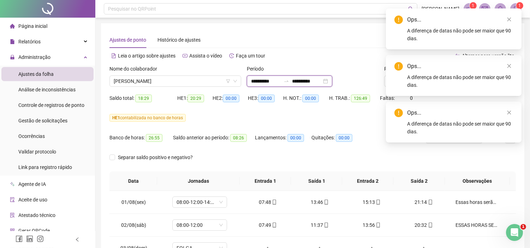
click at [260, 82] on input "**********" at bounding box center [266, 81] width 30 height 8
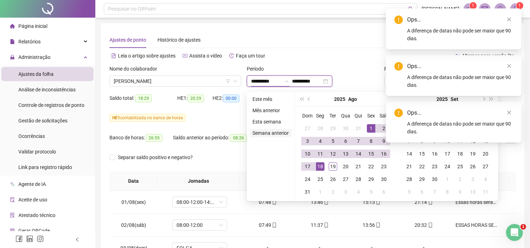
type input "**********"
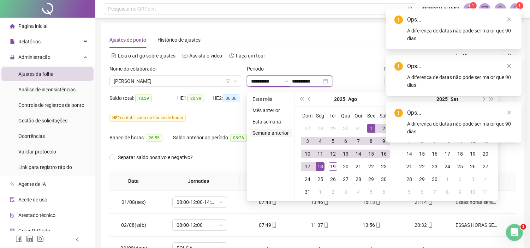
type input "**********"
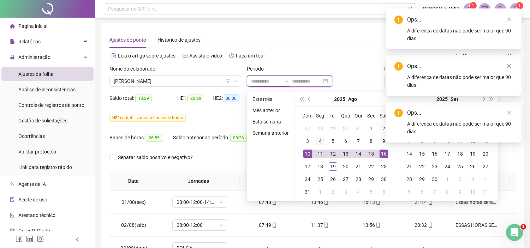
type input "**********"
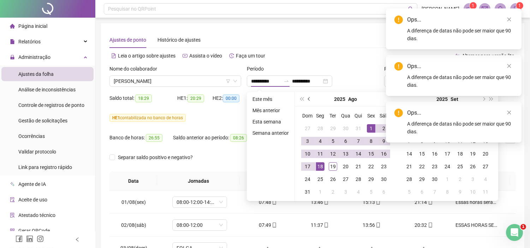
click at [310, 99] on span "prev-year" at bounding box center [310, 99] width 4 height 4
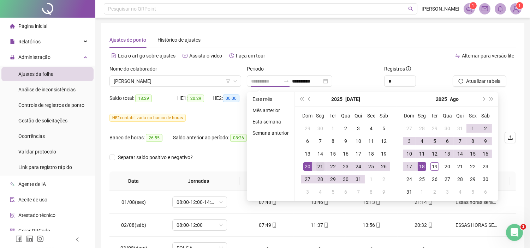
type input "**********"
click at [318, 166] on div "21" at bounding box center [320, 166] width 8 height 8
type input "**********"
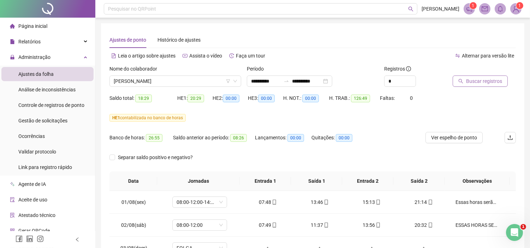
click at [477, 80] on span "Buscar registros" at bounding box center [484, 81] width 36 height 8
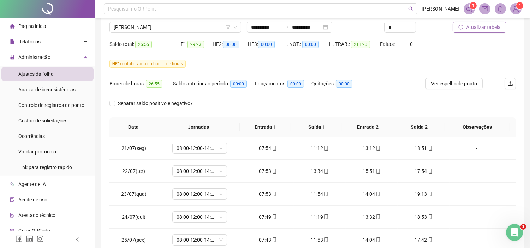
scroll to position [54, 0]
drag, startPoint x: 442, startPoint y: 84, endPoint x: 394, endPoint y: 94, distance: 48.7
click at [442, 85] on span "Ver espelho de ponto" at bounding box center [454, 84] width 46 height 8
